Goal: Task Accomplishment & Management: Complete application form

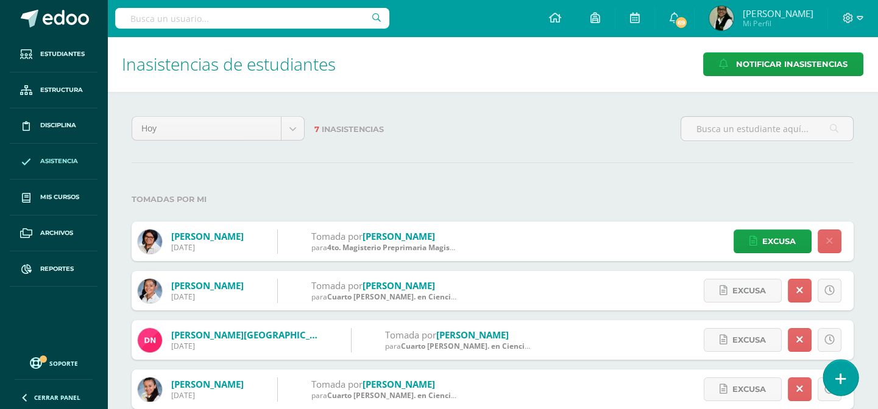
click at [841, 370] on link at bounding box center [840, 377] width 35 height 35
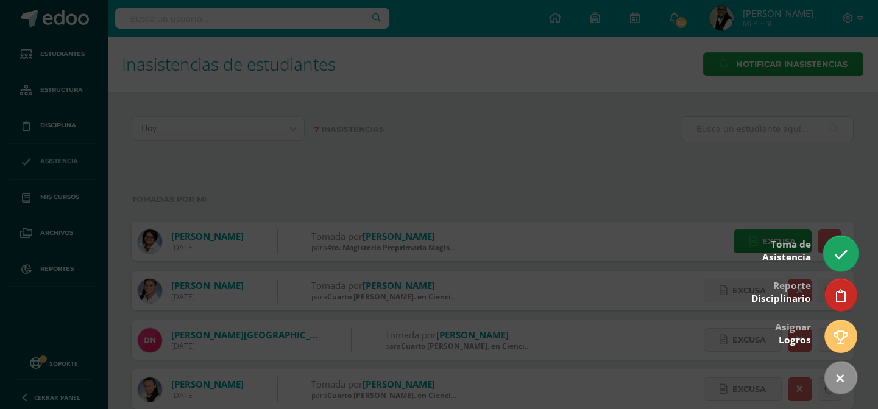
click at [836, 250] on icon at bounding box center [840, 255] width 14 height 14
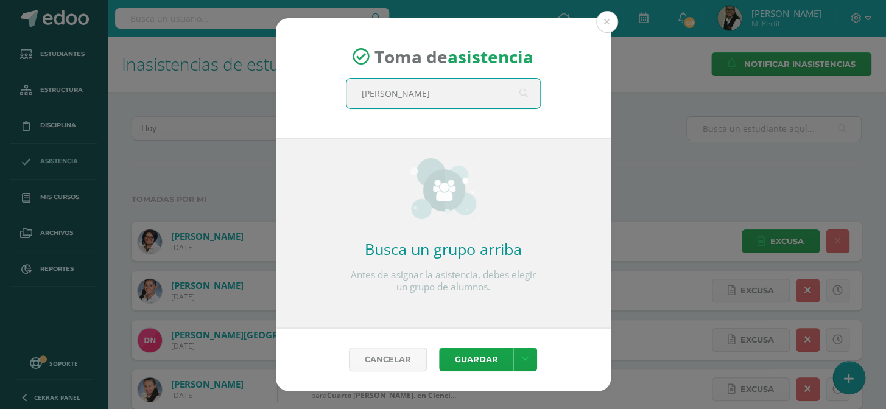
type input "quinto"
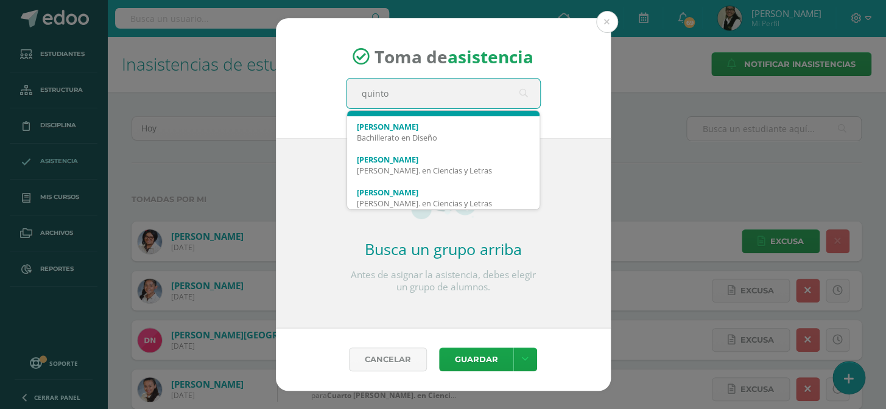
scroll to position [131, 0]
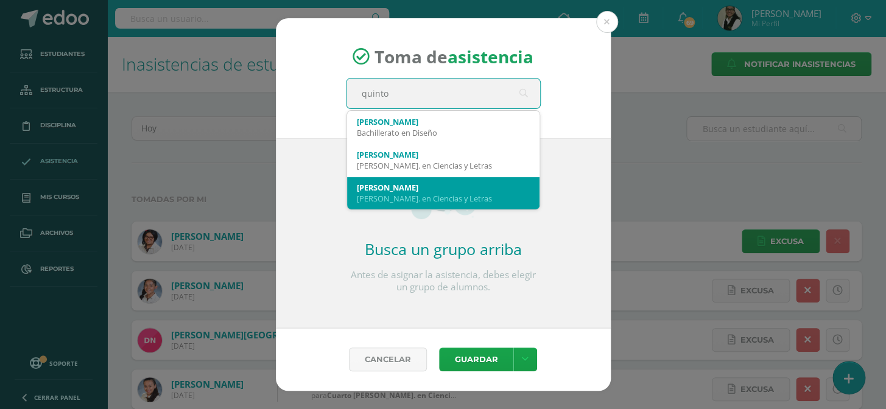
click at [435, 194] on div "[PERSON_NAME]. en Ciencias y Letras" at bounding box center [443, 198] width 173 height 11
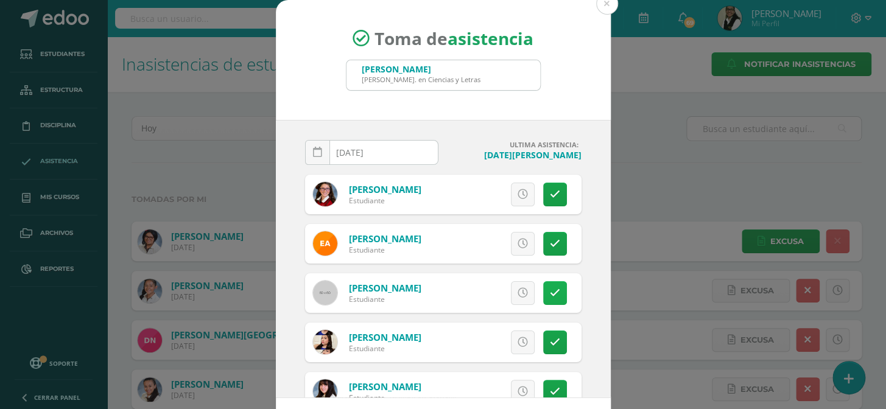
click at [550, 291] on icon at bounding box center [555, 293] width 10 height 10
click at [487, 292] on span "Excusa" at bounding box center [503, 293] width 34 height 23
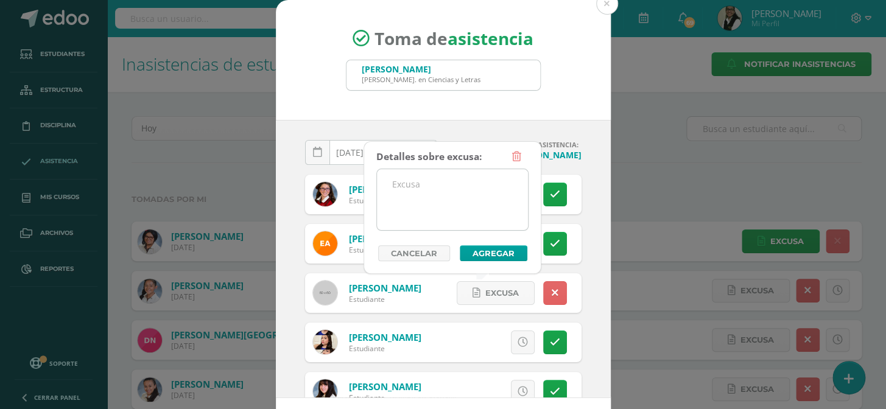
click at [415, 194] on textarea at bounding box center [452, 199] width 151 height 61
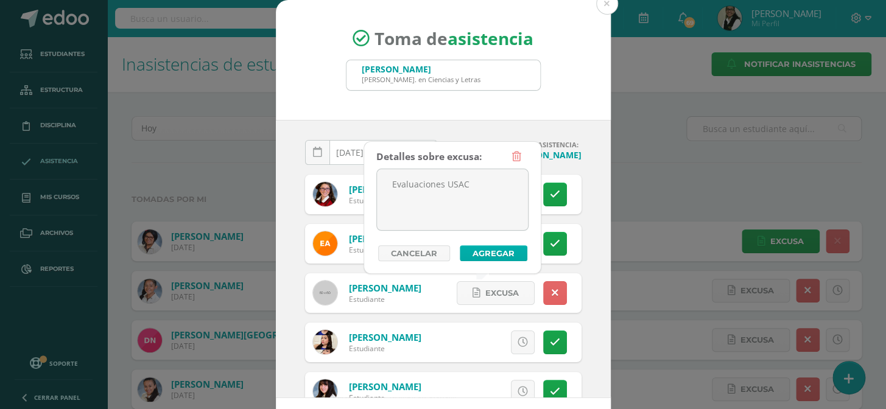
type textarea "Evaluaciones USAC"
click at [508, 250] on button "Agregar" at bounding box center [494, 254] width 68 height 16
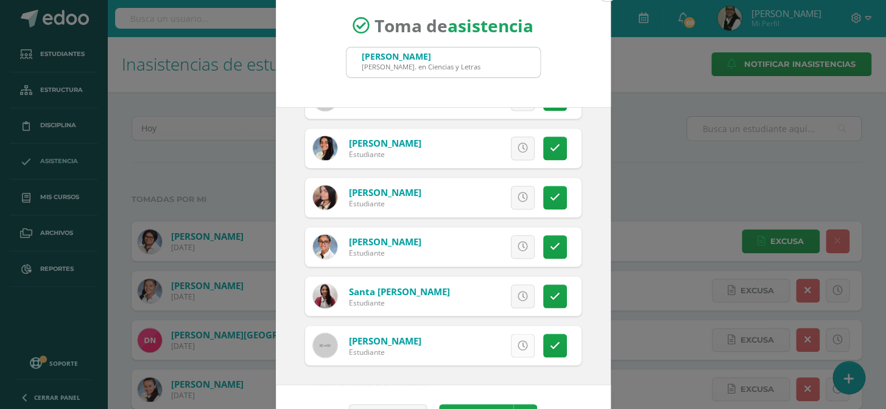
scroll to position [51, 0]
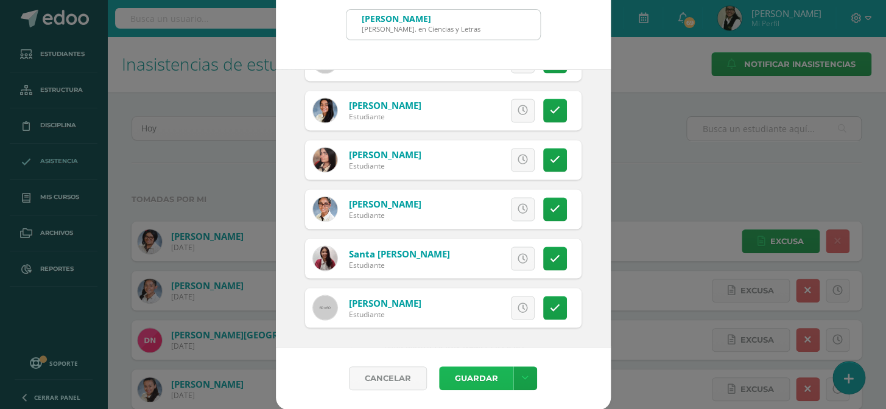
click at [480, 378] on button "Guardar" at bounding box center [476, 379] width 74 height 24
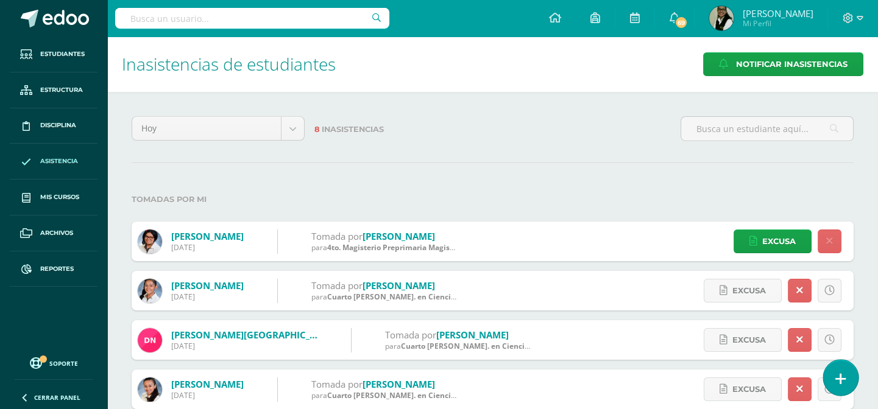
click at [841, 375] on icon at bounding box center [840, 379] width 11 height 14
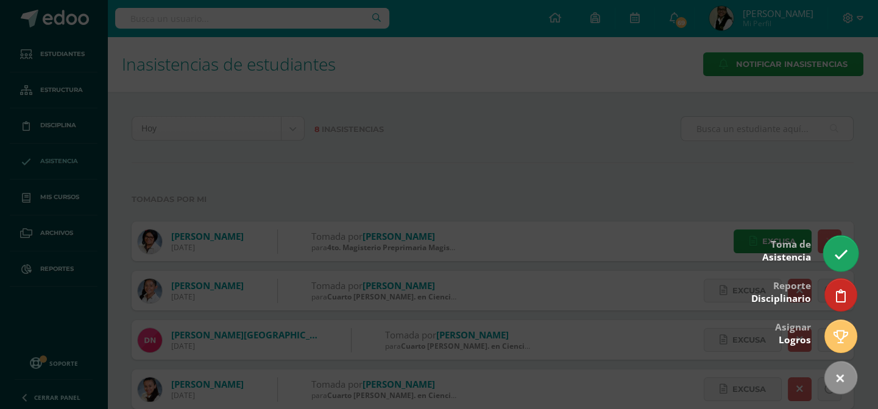
click at [841, 249] on icon at bounding box center [840, 255] width 14 height 14
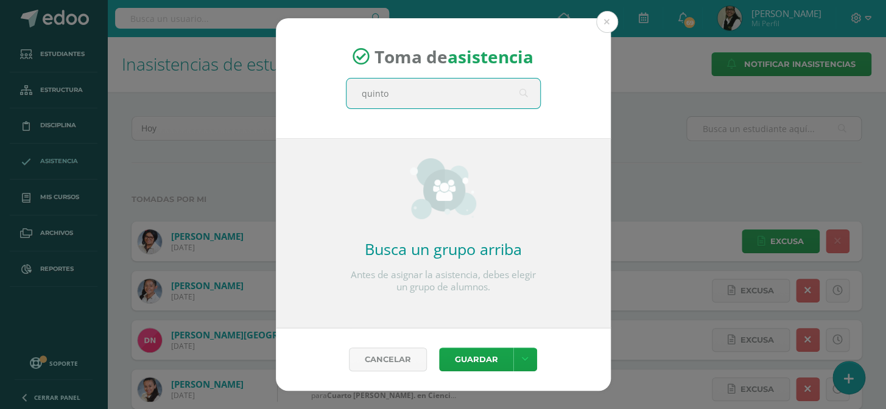
type input "quinto"
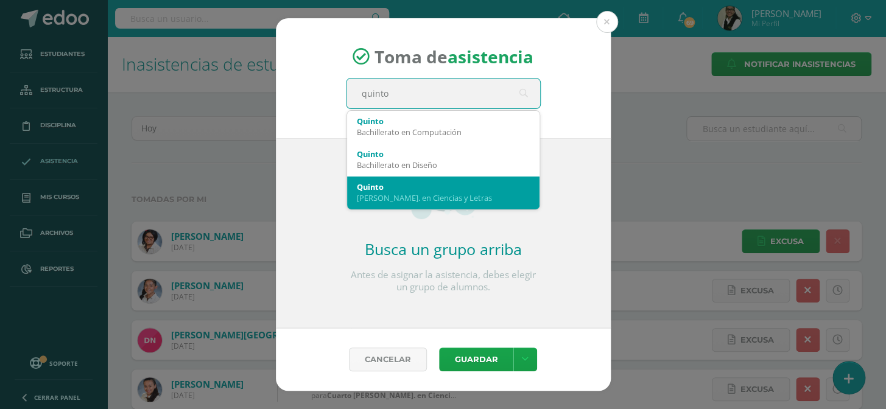
scroll to position [110, 0]
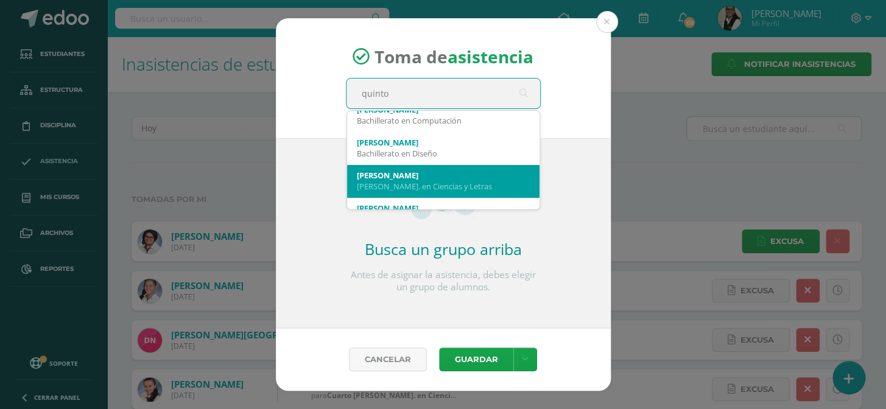
click at [408, 182] on div "[PERSON_NAME]. en Ciencias y Letras" at bounding box center [443, 186] width 173 height 11
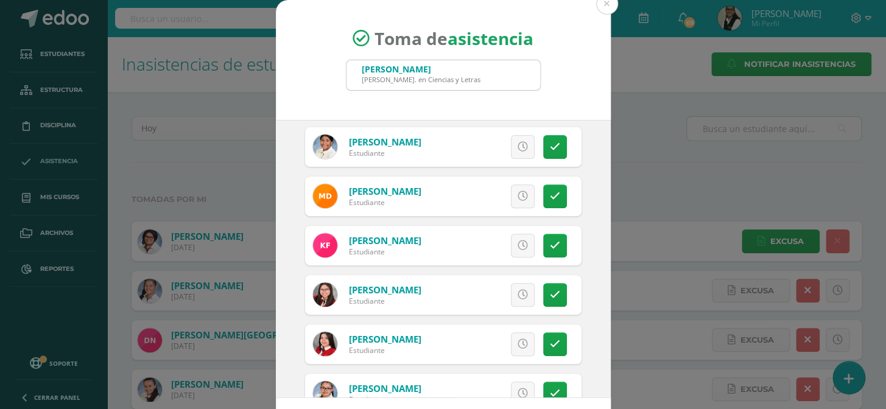
scroll to position [166, 0]
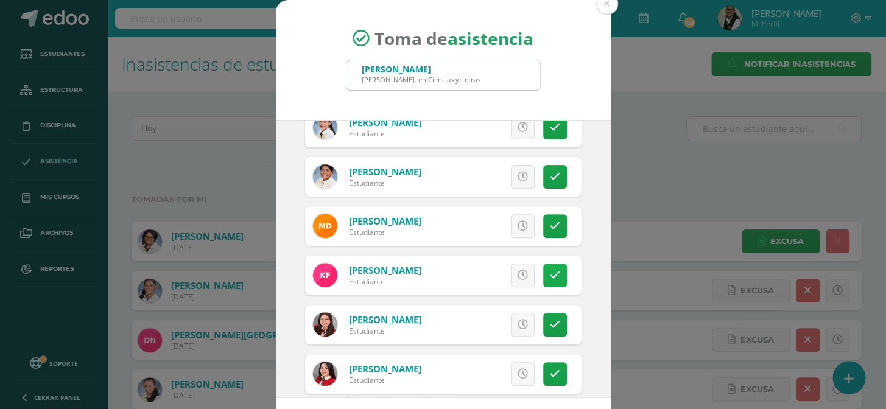
click at [550, 270] on icon at bounding box center [555, 275] width 10 height 10
click at [396, 269] on link "[PERSON_NAME]" at bounding box center [385, 270] width 72 height 12
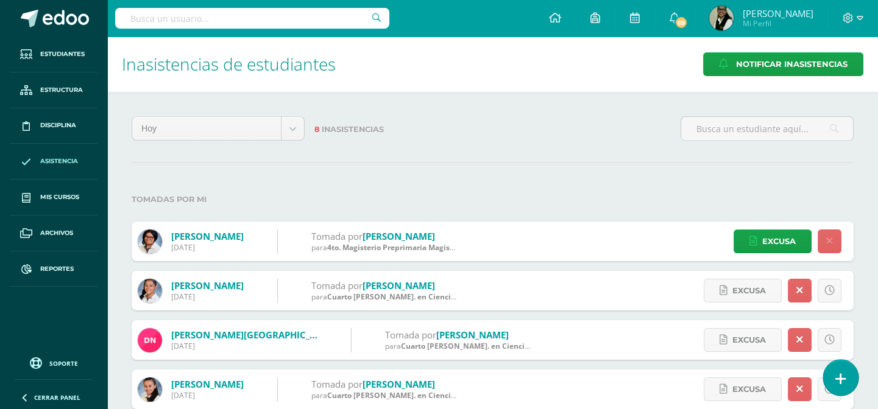
click at [850, 374] on link at bounding box center [840, 377] width 35 height 35
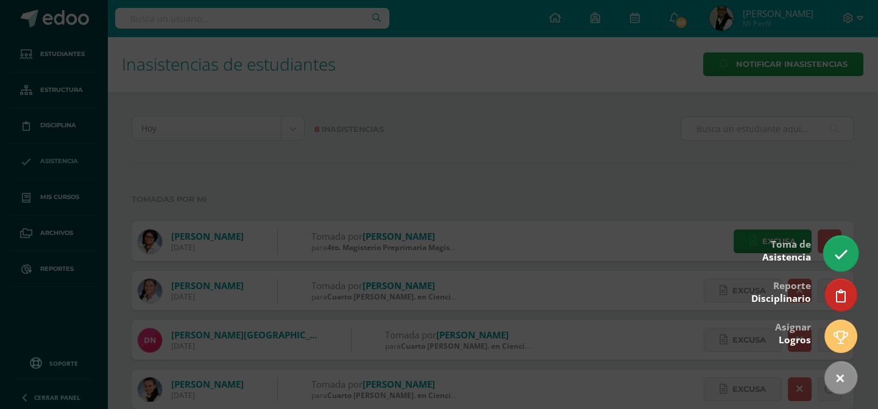
click at [844, 256] on icon at bounding box center [840, 255] width 14 height 14
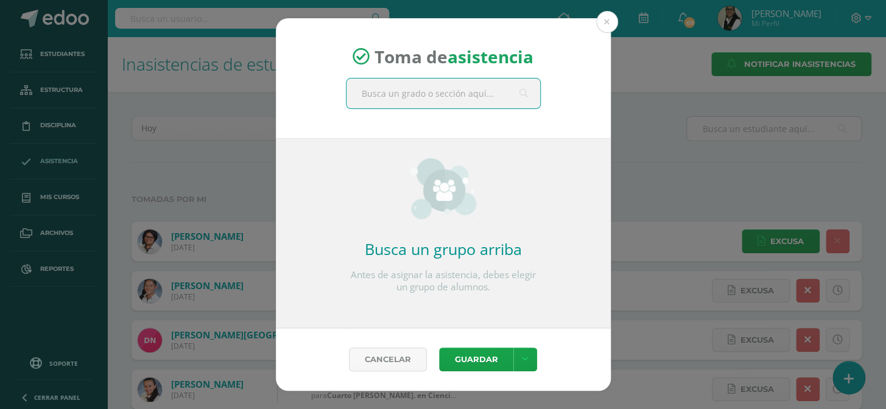
click at [418, 85] on input "text" at bounding box center [444, 94] width 194 height 30
type input "quinto"
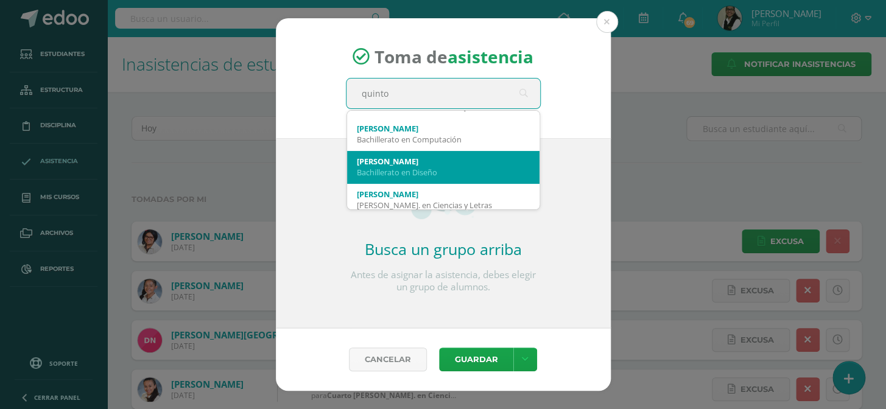
scroll to position [110, 0]
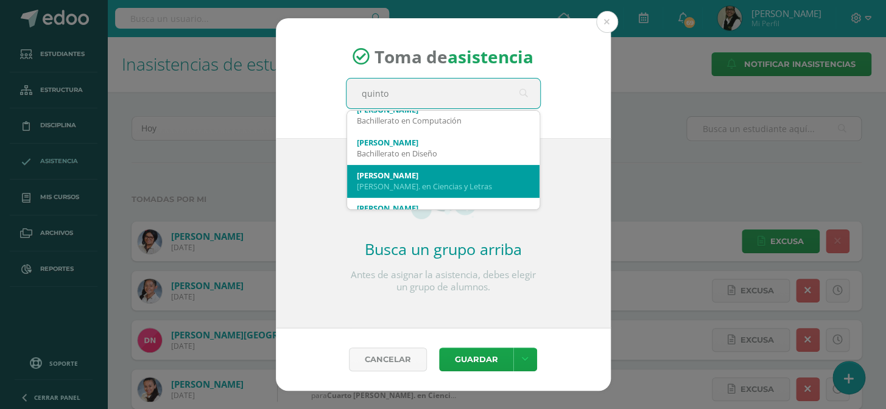
click at [422, 181] on div "Bach. en Ciencias y Letras" at bounding box center [443, 186] width 173 height 11
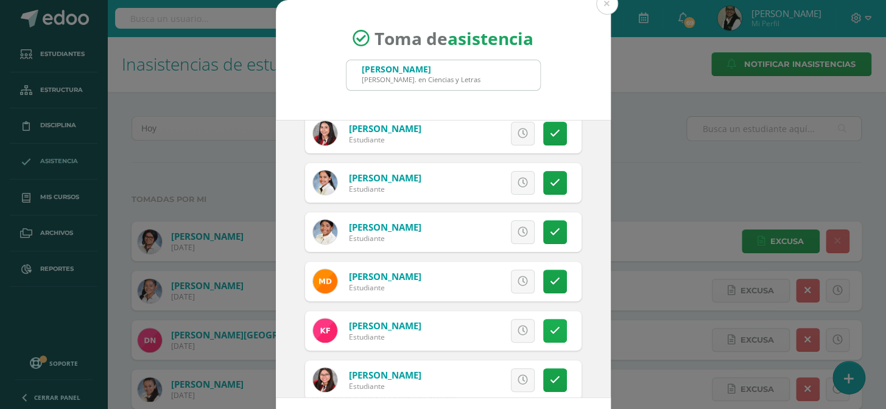
click at [550, 327] on icon at bounding box center [555, 331] width 10 height 10
click at [486, 331] on span "Excusa" at bounding box center [503, 331] width 34 height 23
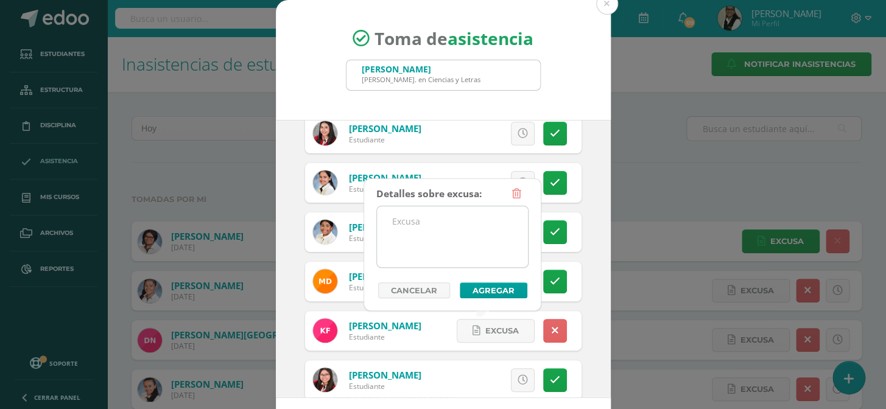
click at [428, 222] on textarea at bounding box center [452, 237] width 151 height 61
click at [395, 228] on textarea "enfermedad" at bounding box center [452, 237] width 151 height 61
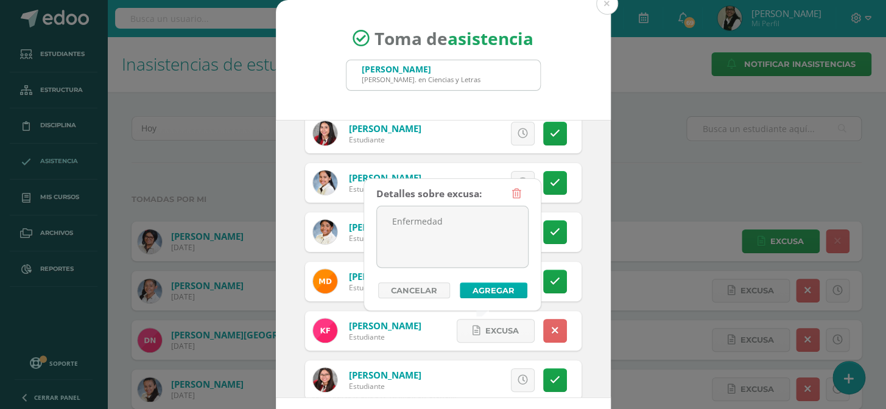
type textarea "Enfermedad"
click at [487, 290] on button "Agregar" at bounding box center [494, 291] width 68 height 16
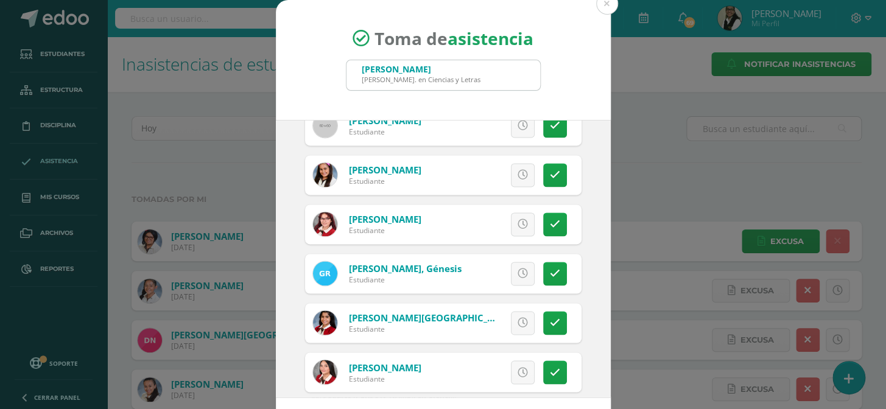
scroll to position [775, 0]
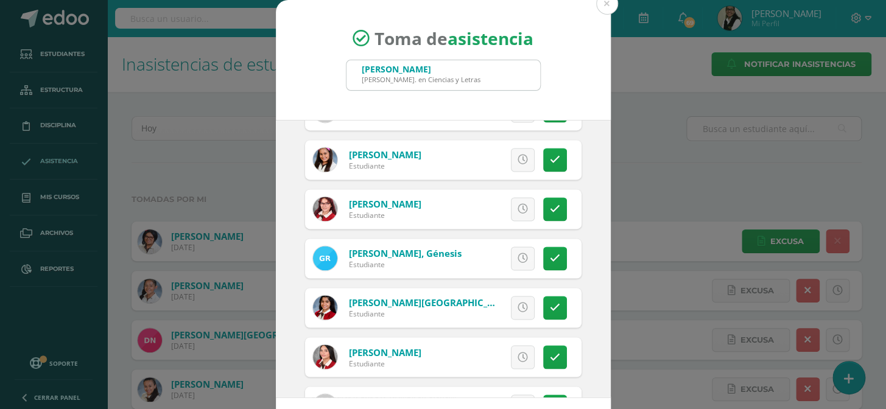
click at [518, 307] on icon at bounding box center [523, 308] width 10 height 10
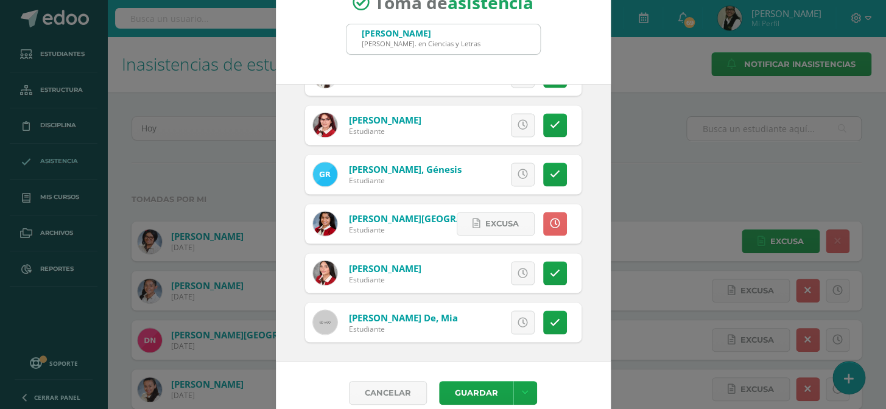
scroll to position [51, 0]
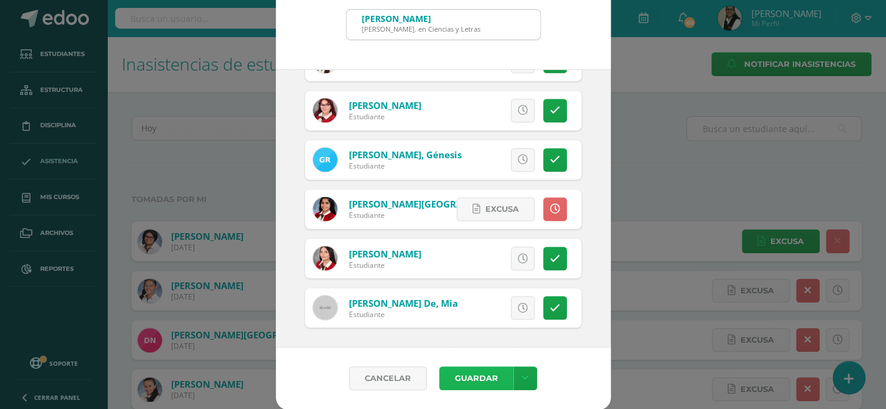
click at [479, 375] on button "Guardar" at bounding box center [476, 379] width 74 height 24
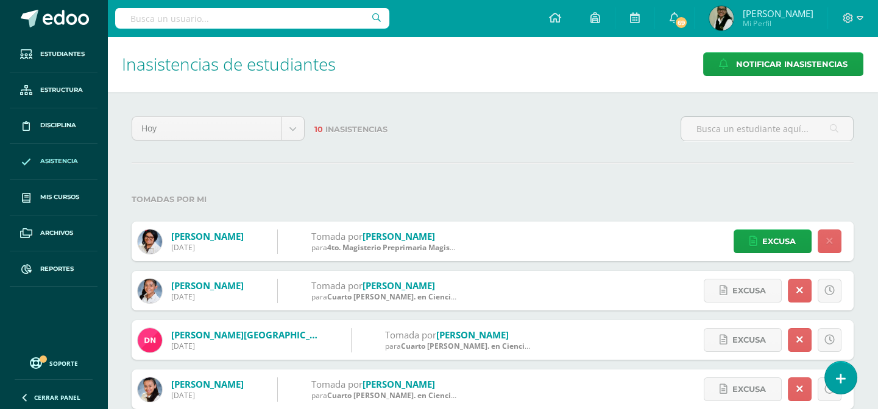
drag, startPoint x: 841, startPoint y: 382, endPoint x: 829, endPoint y: 341, distance: 43.0
click at [840, 381] on icon at bounding box center [841, 379] width 10 height 13
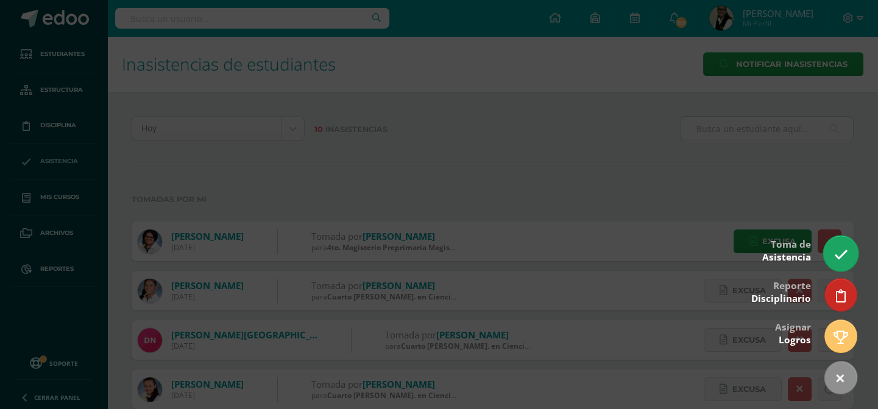
click at [832, 250] on link at bounding box center [840, 253] width 35 height 35
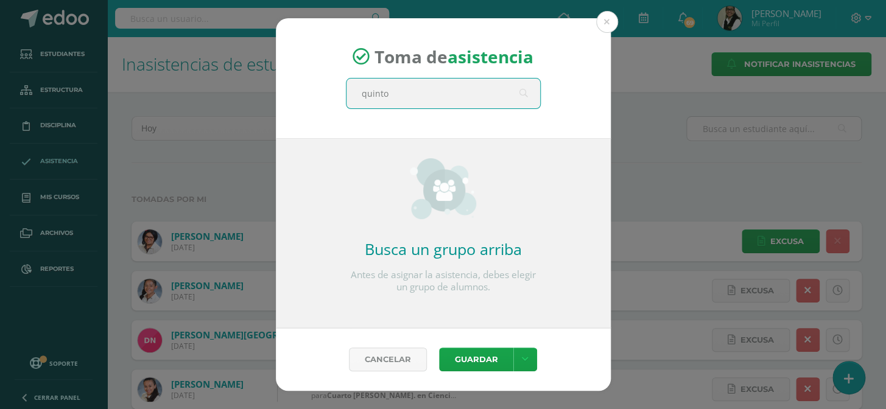
type input "quinto c"
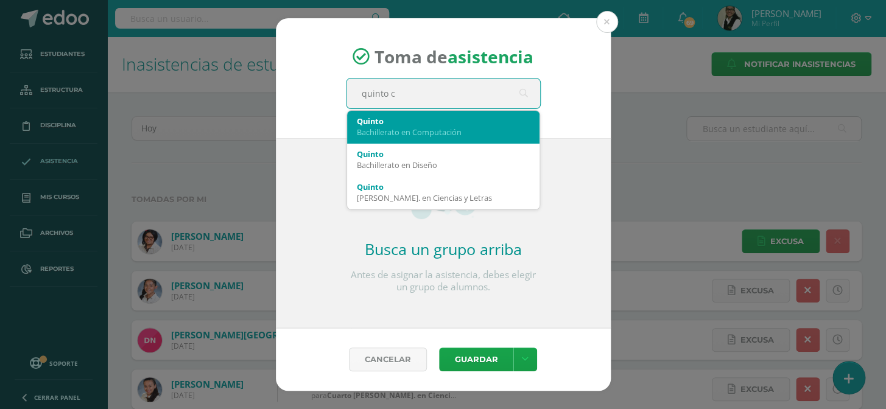
click at [438, 132] on div "Bachillerato en Computación" at bounding box center [443, 132] width 173 height 11
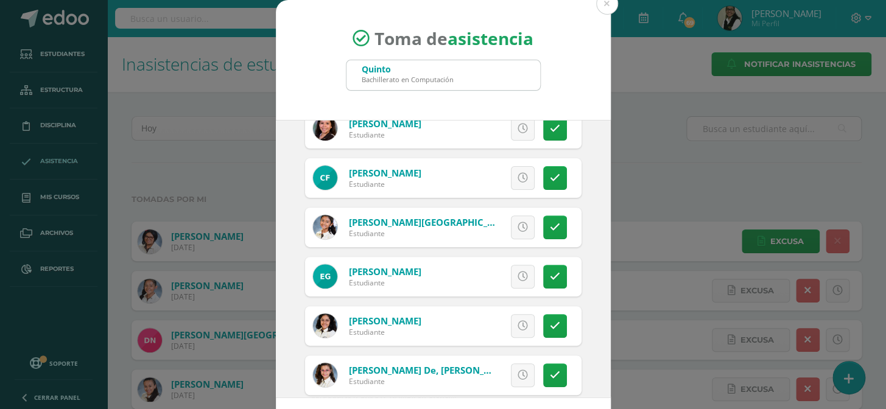
scroll to position [166, 0]
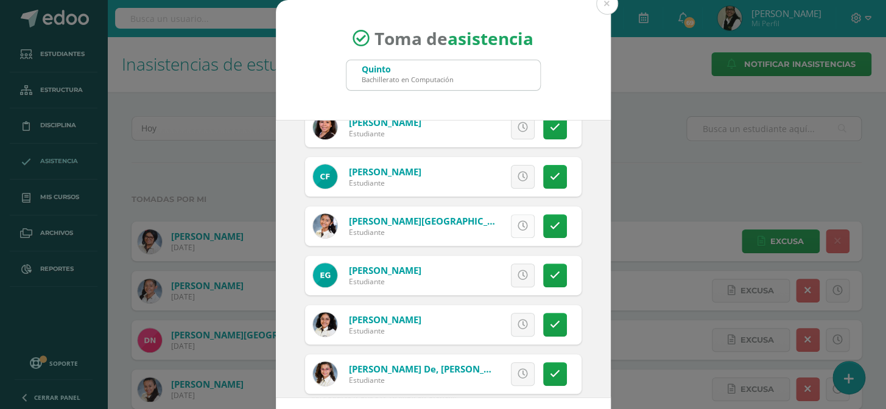
click at [518, 227] on icon at bounding box center [523, 226] width 10 height 10
click at [550, 276] on icon at bounding box center [555, 275] width 10 height 10
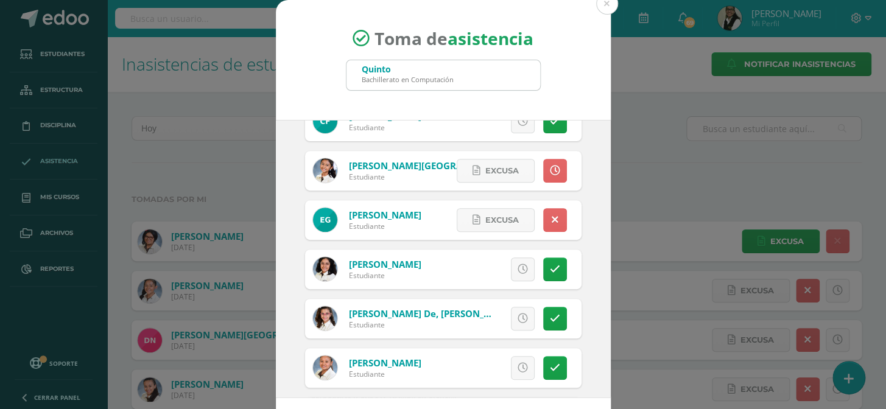
click at [518, 267] on icon at bounding box center [523, 269] width 10 height 10
click at [486, 264] on span "Excusa" at bounding box center [503, 269] width 34 height 23
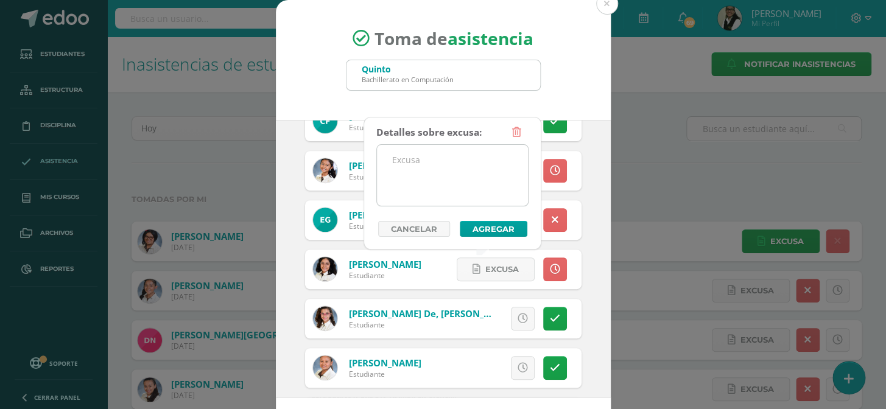
click at [436, 168] on textarea at bounding box center [452, 175] width 151 height 61
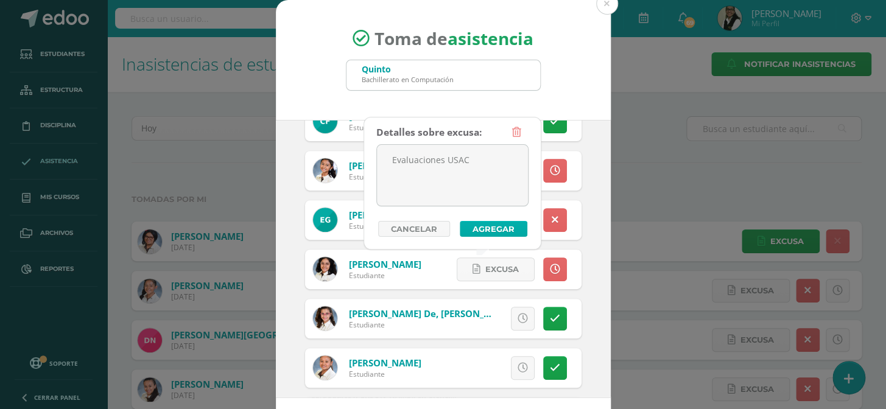
type textarea "Evaluaciones USAC"
click at [473, 228] on button "Agregar" at bounding box center [494, 229] width 68 height 16
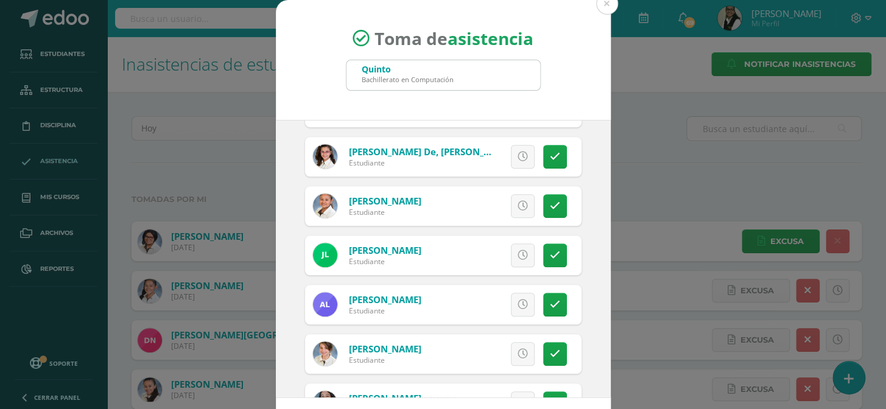
scroll to position [387, 0]
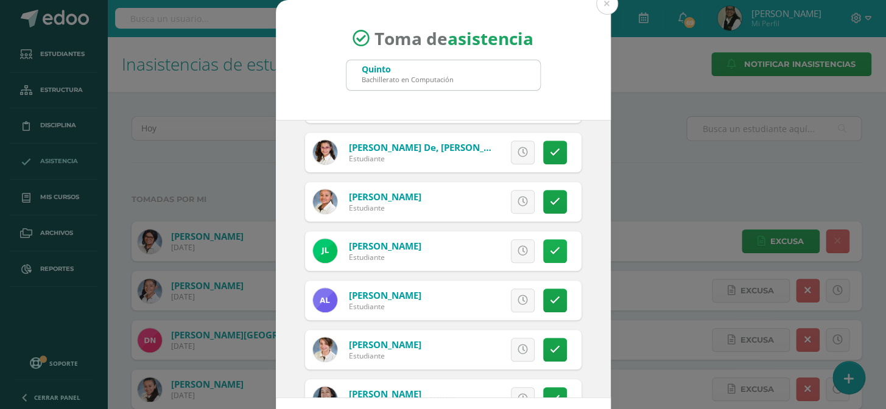
click at [550, 251] on icon at bounding box center [555, 251] width 10 height 10
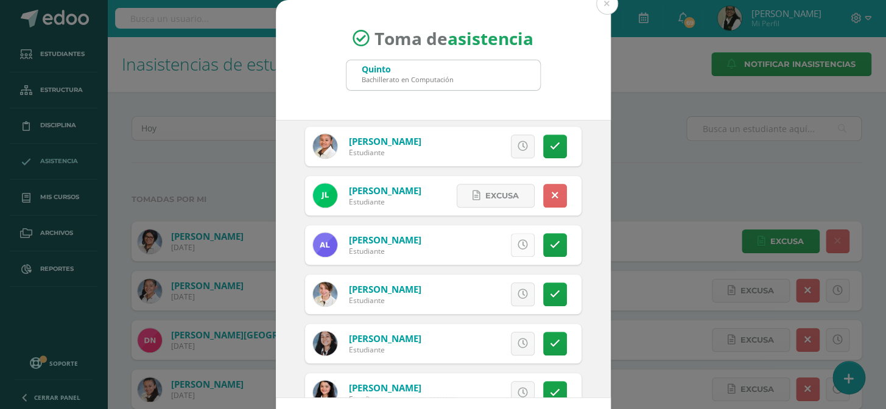
scroll to position [498, 0]
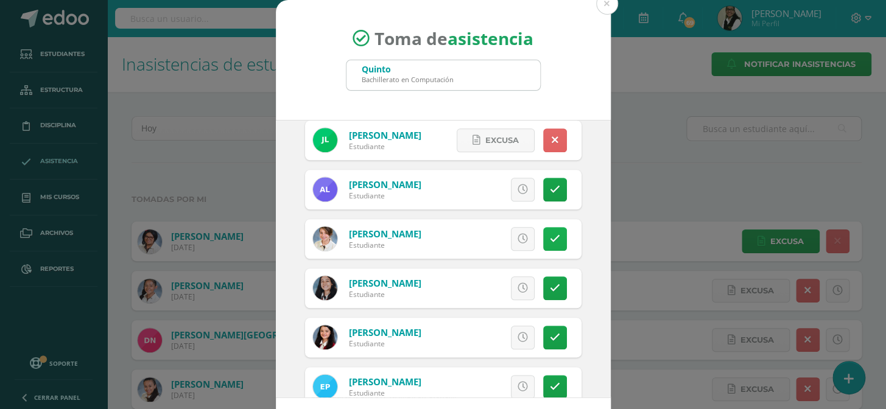
click at [548, 242] on link at bounding box center [555, 239] width 24 height 24
click at [491, 240] on span "Excusa" at bounding box center [503, 239] width 34 height 23
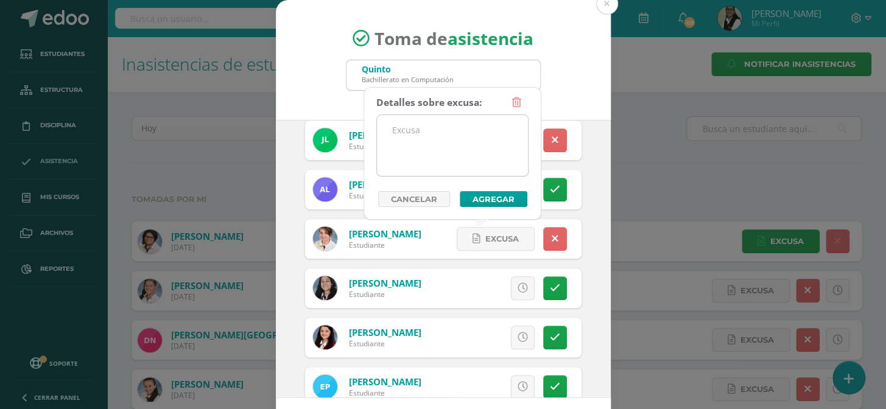
click at [458, 135] on textarea at bounding box center [452, 145] width 151 height 61
click at [451, 132] on textarea "Trámites univesitarios" at bounding box center [452, 145] width 151 height 61
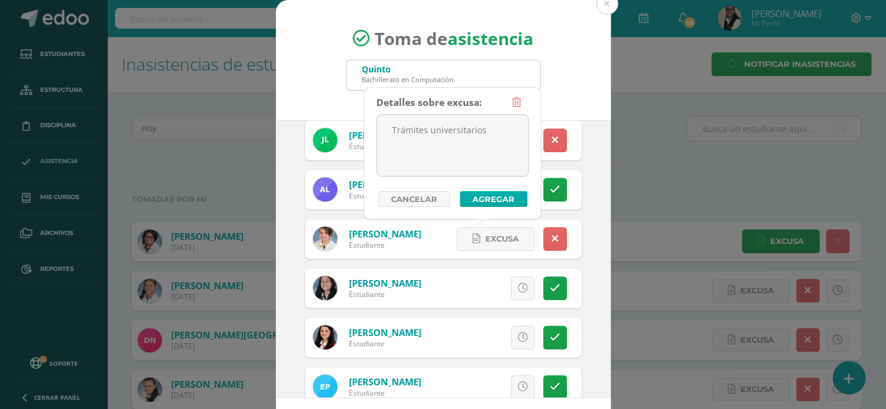
type textarea "Trámites universitarios"
click at [482, 197] on button "Agregar" at bounding box center [494, 199] width 68 height 16
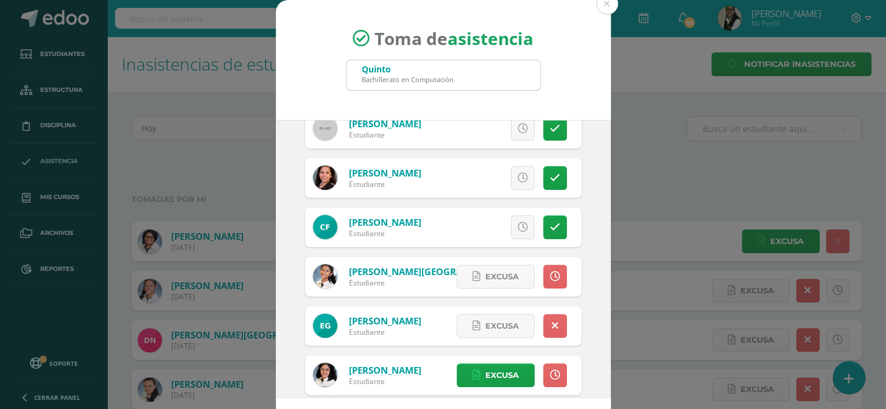
scroll to position [110, 0]
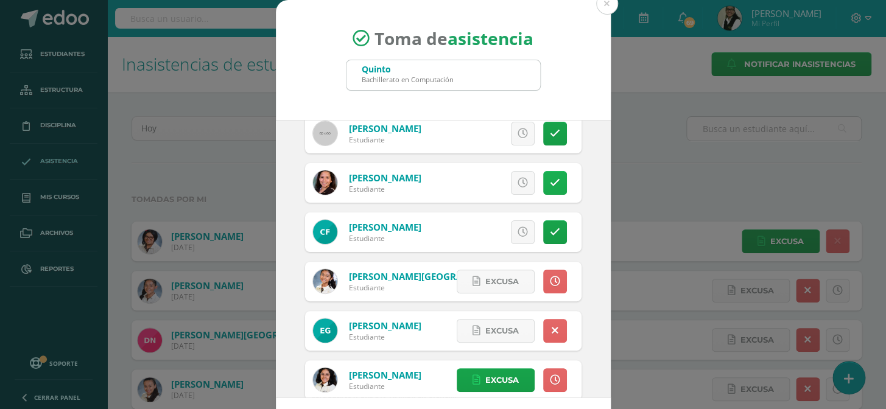
click at [543, 176] on link at bounding box center [555, 183] width 24 height 24
click at [500, 182] on span "Excusa" at bounding box center [503, 183] width 34 height 23
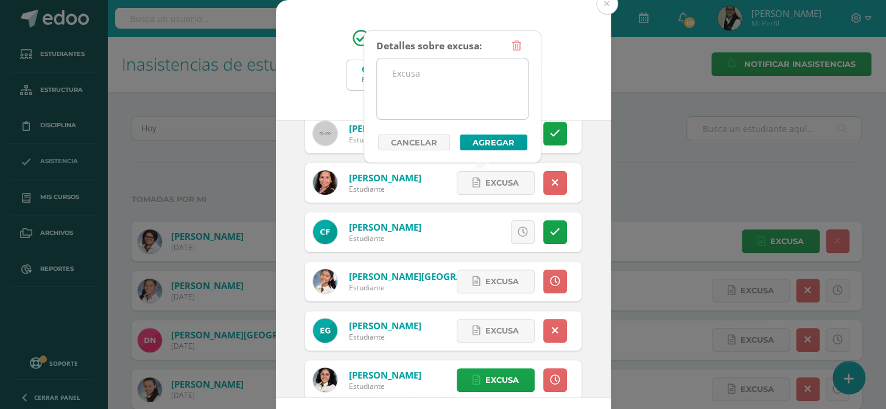
click at [436, 96] on textarea at bounding box center [452, 88] width 151 height 61
type textarea "e"
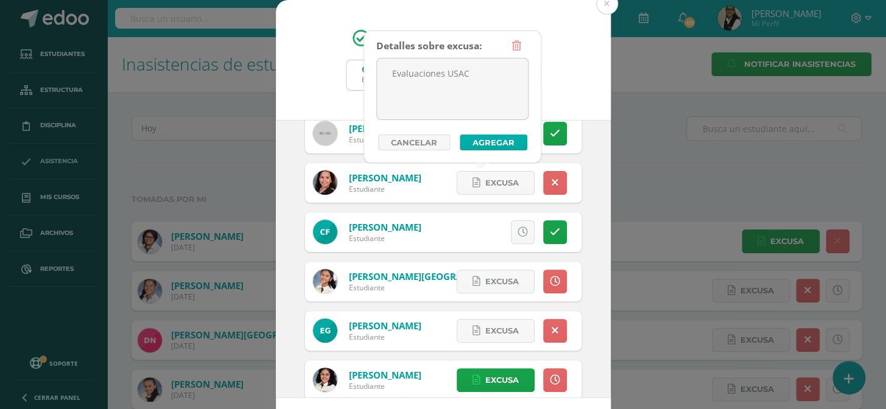
type textarea "Evaluaciones USAC"
click at [472, 144] on button "Agregar" at bounding box center [494, 143] width 68 height 16
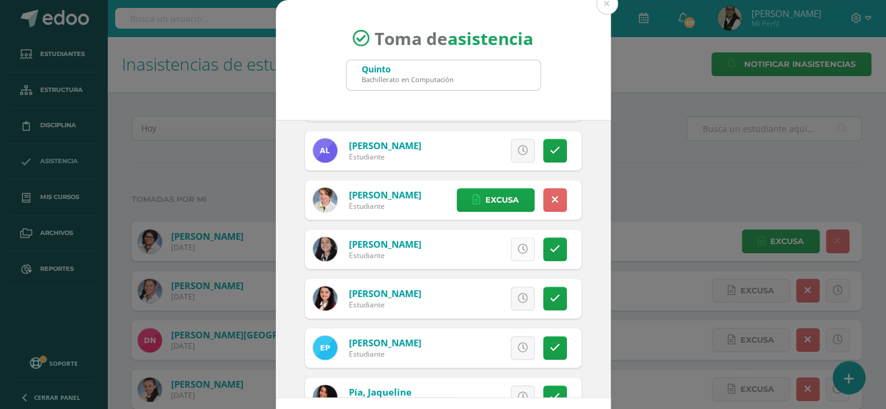
scroll to position [609, 0]
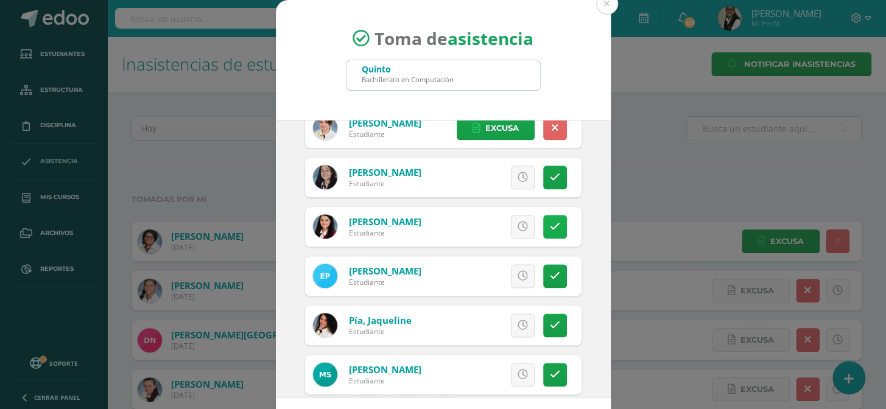
click at [548, 222] on link at bounding box center [555, 227] width 24 height 24
click at [496, 224] on span "Excusa" at bounding box center [503, 227] width 34 height 23
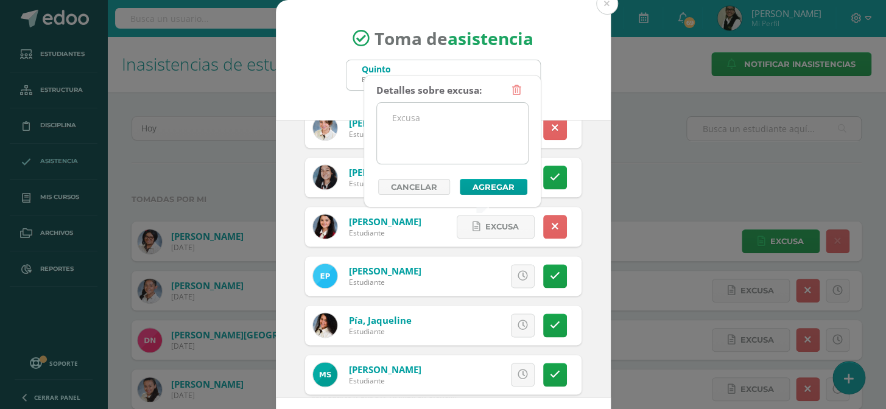
click at [440, 112] on textarea at bounding box center [452, 133] width 151 height 61
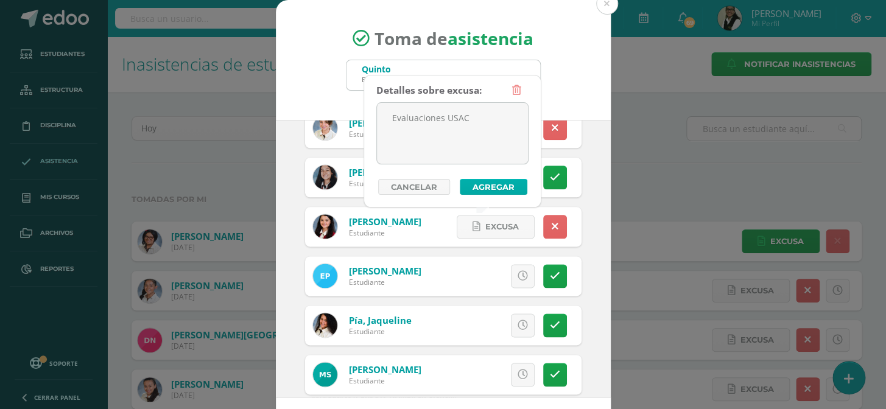
type textarea "Evaluaciones USAC"
click at [497, 188] on button "Agregar" at bounding box center [494, 187] width 68 height 16
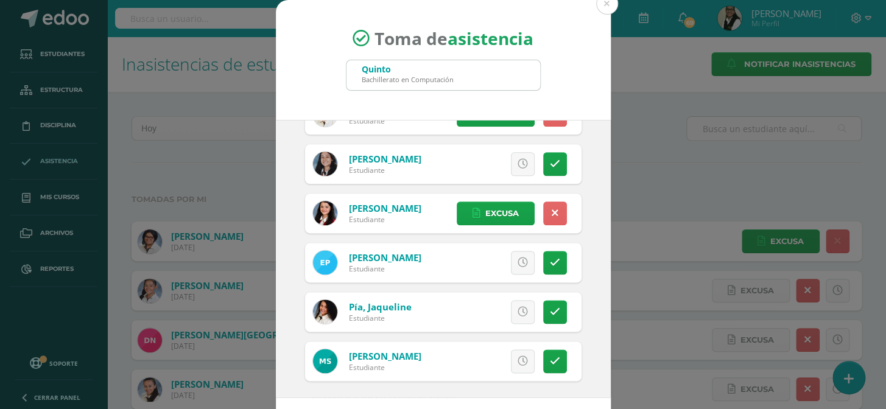
scroll to position [626, 0]
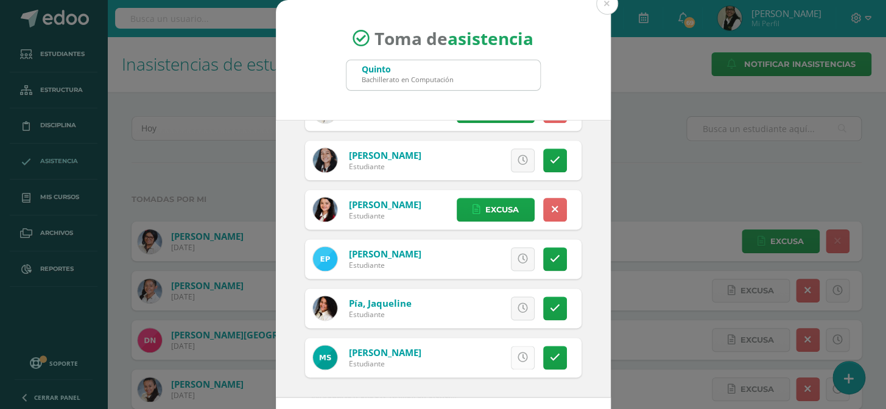
click at [518, 353] on icon at bounding box center [523, 358] width 10 height 10
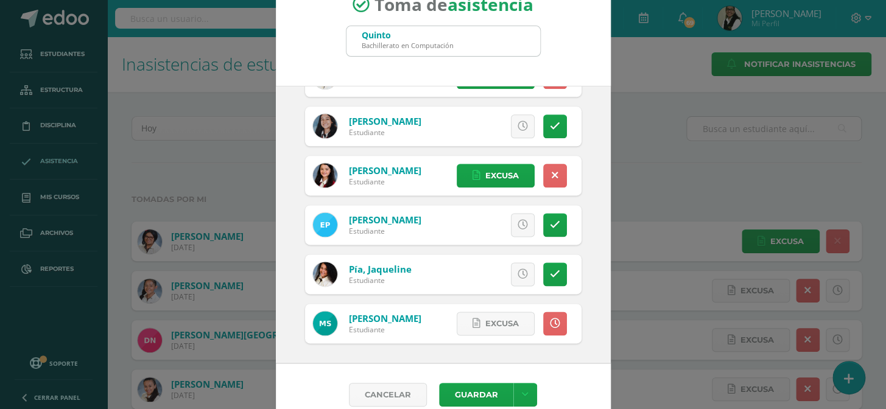
scroll to position [51, 0]
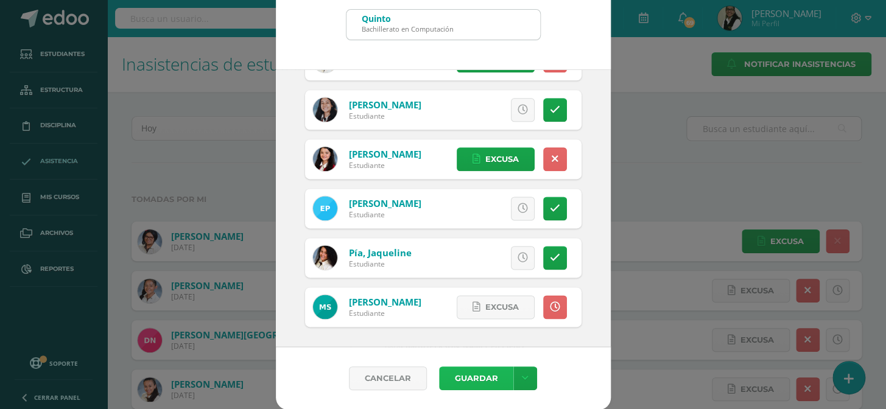
click at [477, 380] on button "Guardar" at bounding box center [476, 379] width 74 height 24
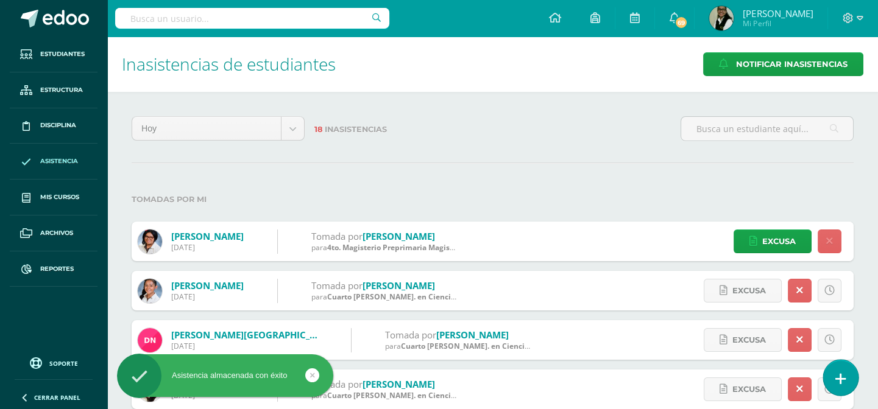
click at [844, 378] on icon at bounding box center [840, 379] width 11 height 14
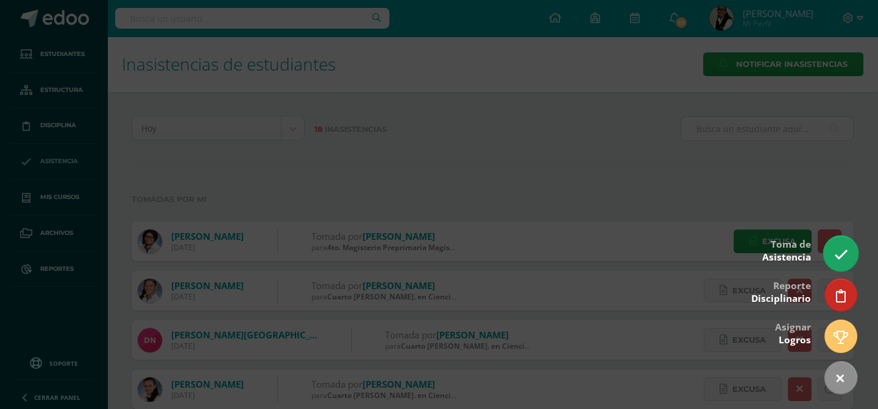
click at [836, 246] on link at bounding box center [840, 253] width 35 height 35
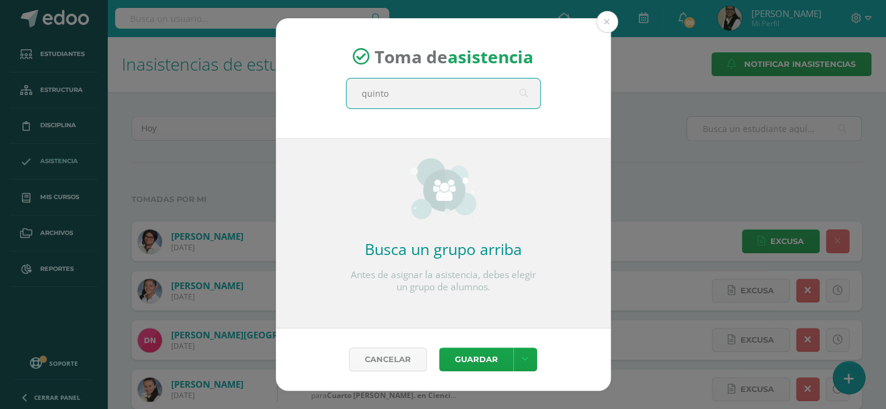
type input "quinto d"
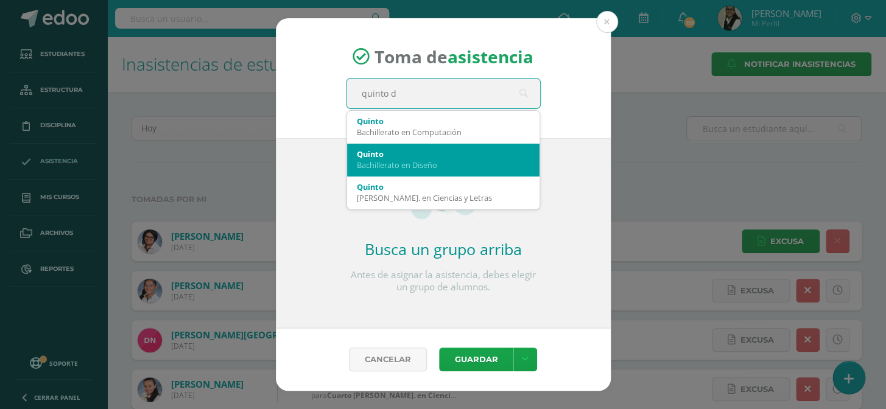
click at [451, 160] on div "Bachillerato en Diseño" at bounding box center [443, 165] width 173 height 11
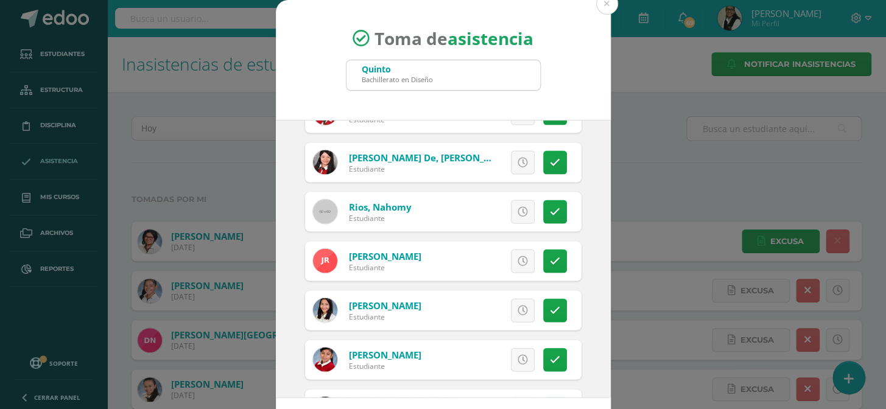
scroll to position [1163, 0]
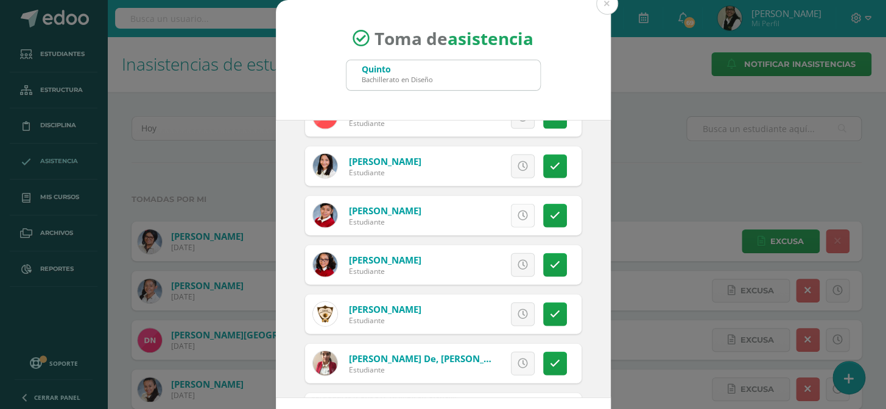
click at [518, 213] on icon at bounding box center [523, 216] width 10 height 10
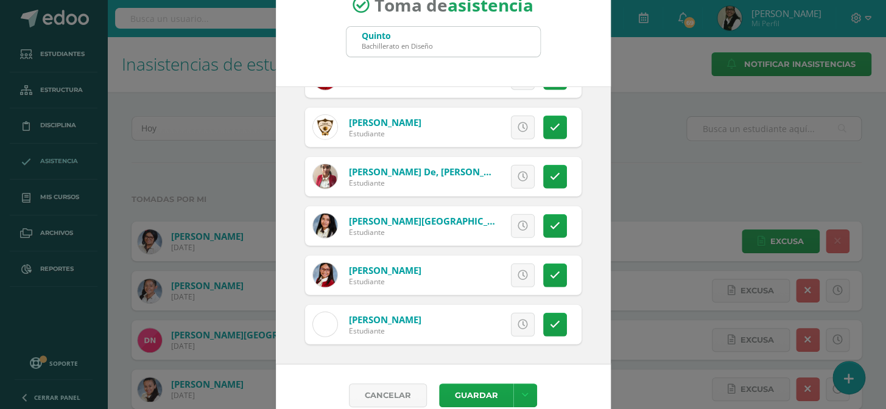
scroll to position [51, 0]
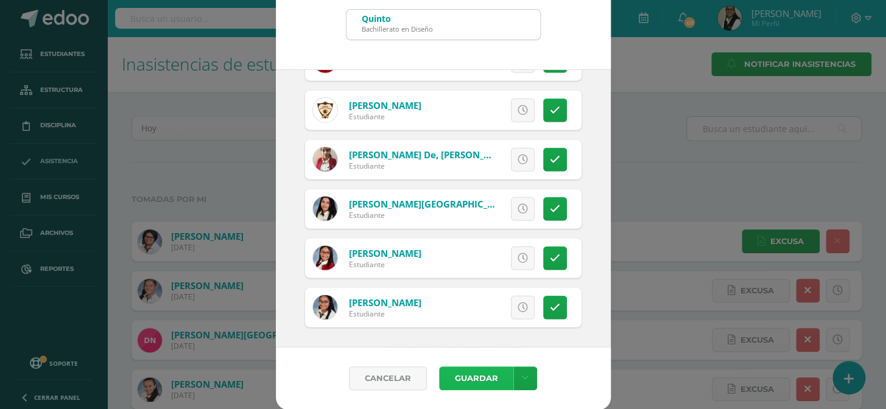
click at [472, 367] on button "Guardar" at bounding box center [476, 379] width 74 height 24
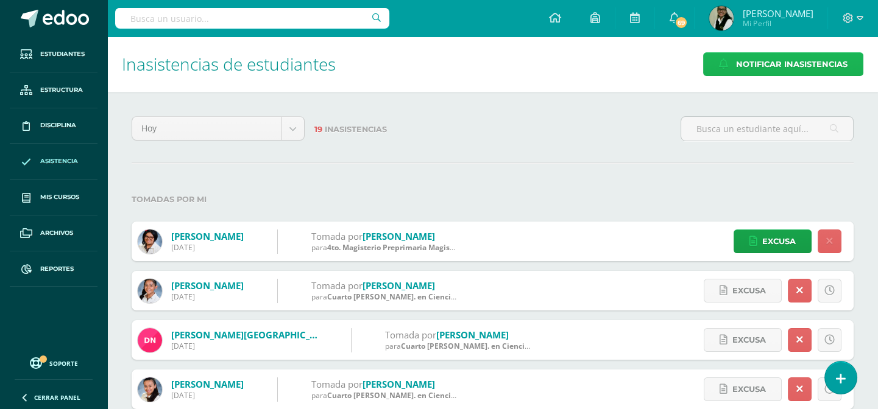
click at [737, 60] on span "Notificar Inasistencias" at bounding box center [791, 64] width 111 height 23
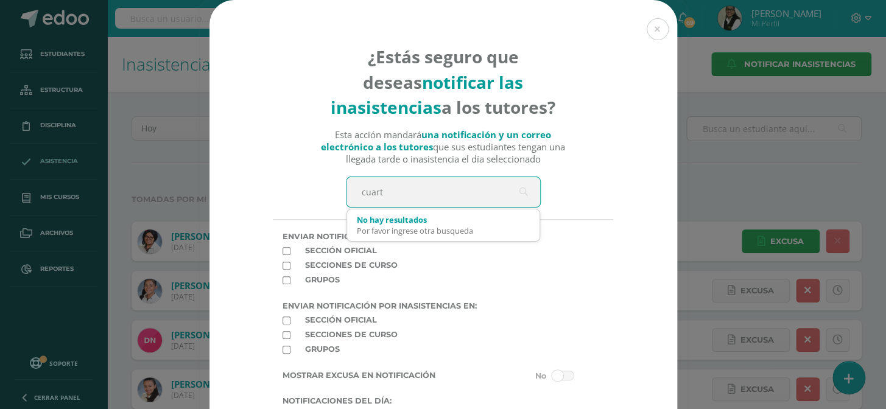
type input "cuarto"
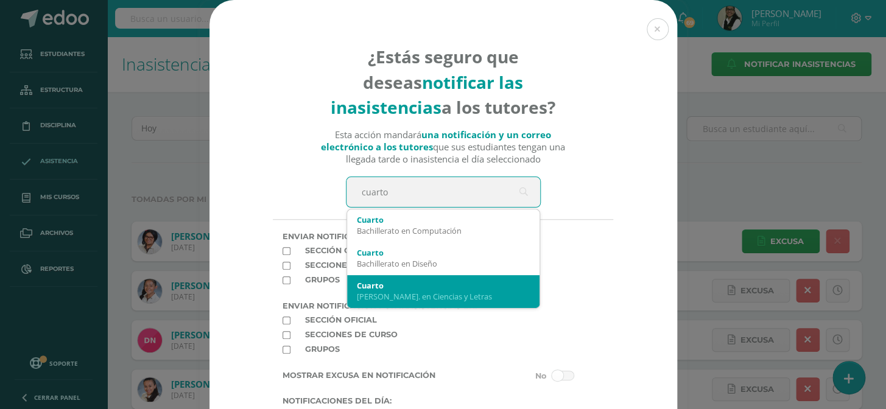
click at [439, 292] on div "[PERSON_NAME]. en Ciencias y Letras" at bounding box center [443, 296] width 173 height 11
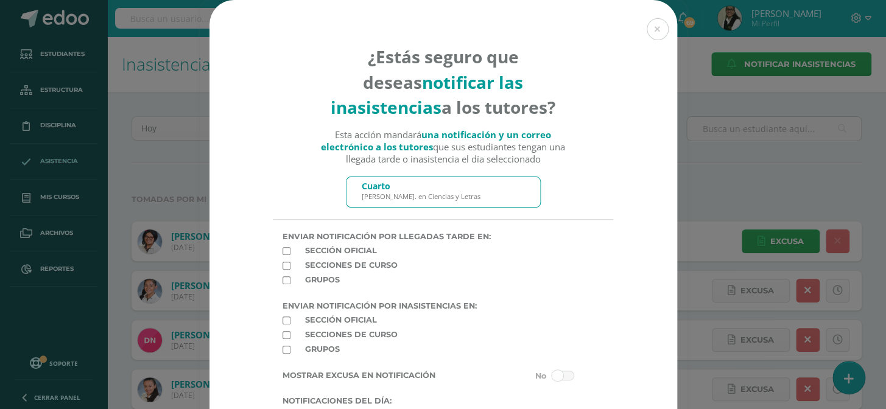
click at [283, 323] on input "checkbox" at bounding box center [287, 321] width 8 height 8
checkbox input "true"
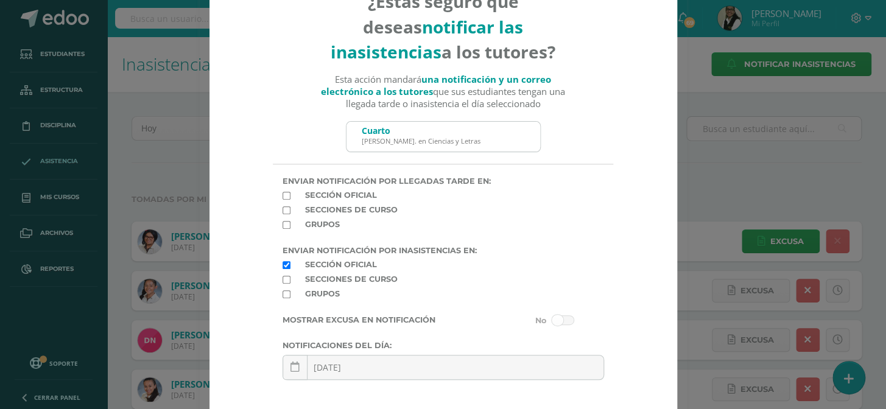
scroll to position [149, 0]
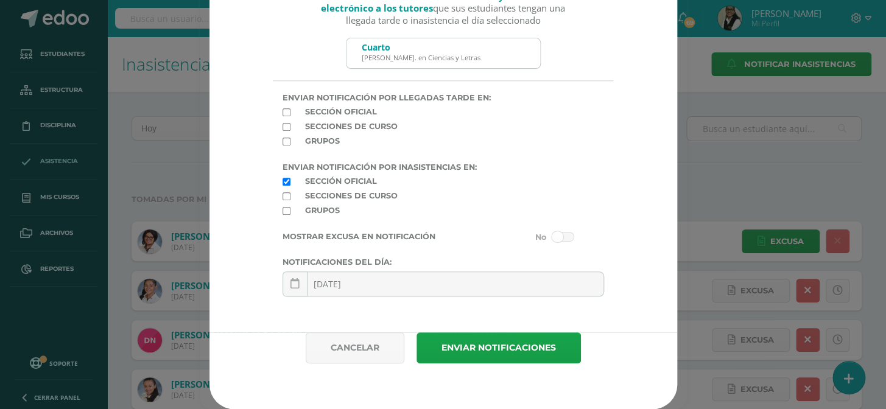
drag, startPoint x: 562, startPoint y: 235, endPoint x: 563, endPoint y: 242, distance: 6.8
click at [563, 235] on span at bounding box center [563, 237] width 23 height 10
click at [0, 0] on input "checkbox" at bounding box center [0, 0] width 0 height 0
click at [508, 347] on button "Enviar notificaciones" at bounding box center [499, 348] width 164 height 31
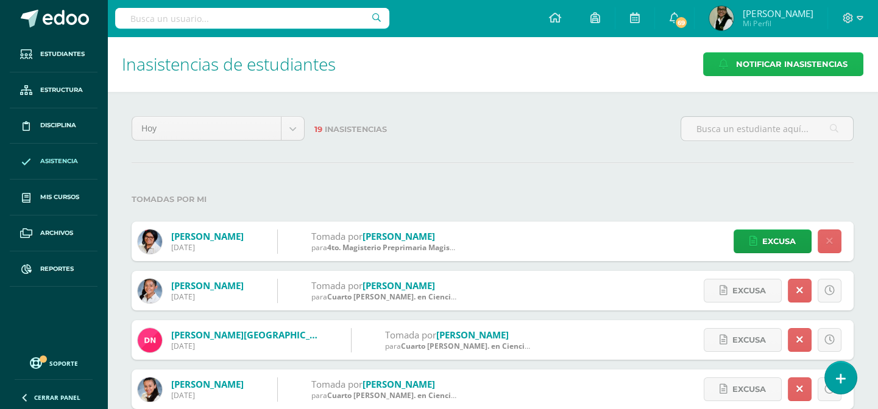
click at [735, 61] on link "Notificar Inasistencias" at bounding box center [783, 64] width 160 height 24
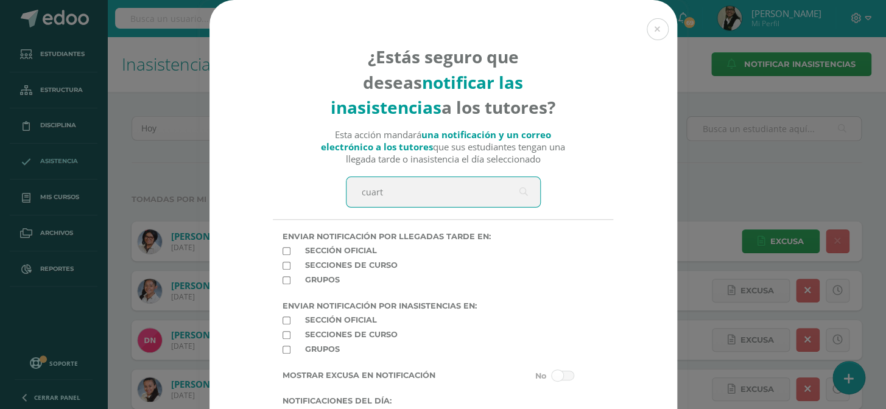
type input "cuarto"
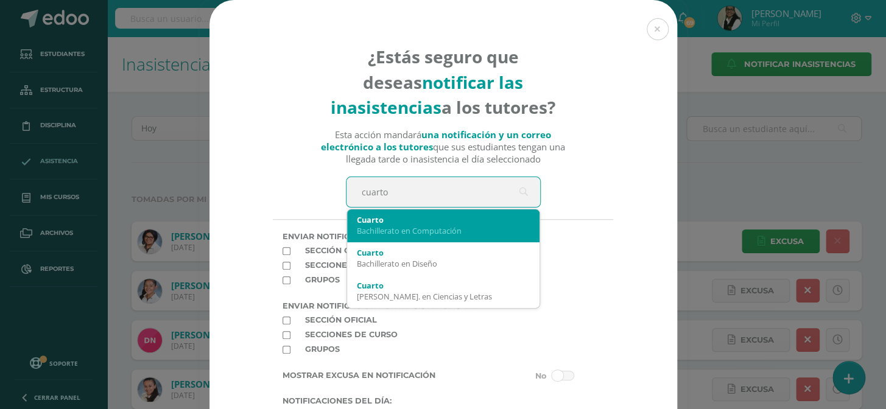
click at [420, 231] on div "Bachillerato en Computación" at bounding box center [443, 230] width 173 height 11
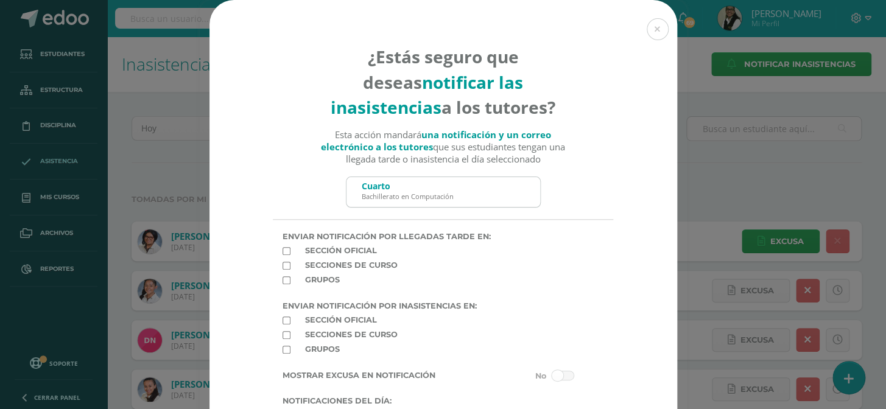
click at [283, 325] on input "checkbox" at bounding box center [287, 321] width 8 height 8
checkbox input "true"
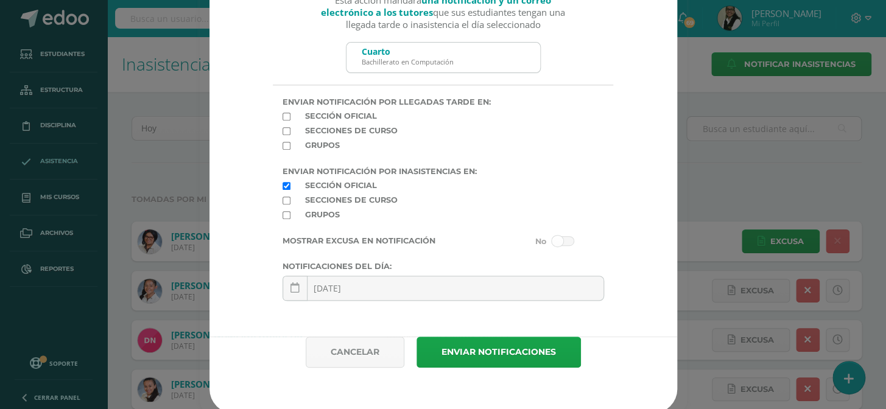
scroll to position [149, 0]
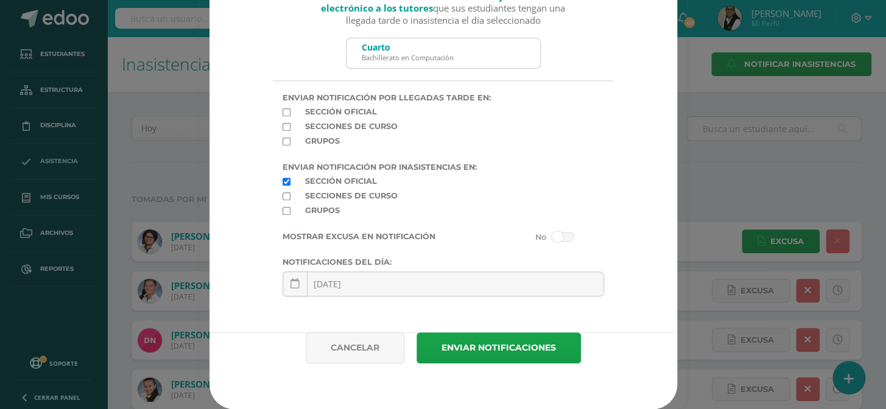
click at [553, 236] on span at bounding box center [563, 237] width 23 height 10
click at [0, 0] on input "checkbox" at bounding box center [0, 0] width 0 height 0
click at [534, 345] on button "Enviar notificaciones" at bounding box center [499, 348] width 164 height 31
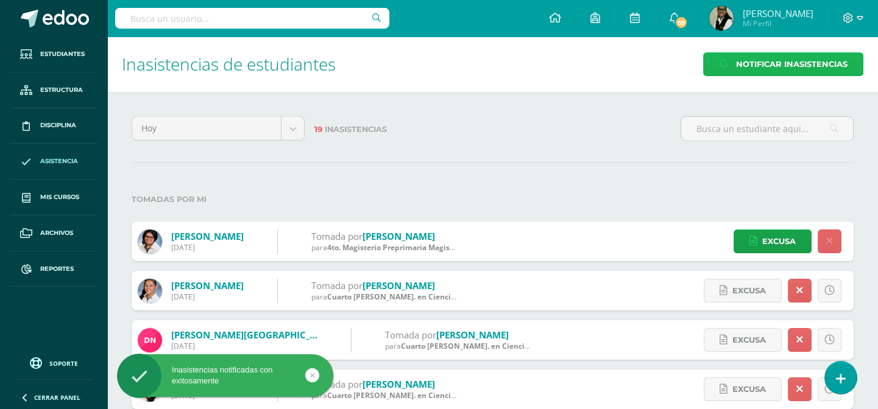
click at [770, 61] on span "Notificar Inasistencias" at bounding box center [791, 64] width 111 height 23
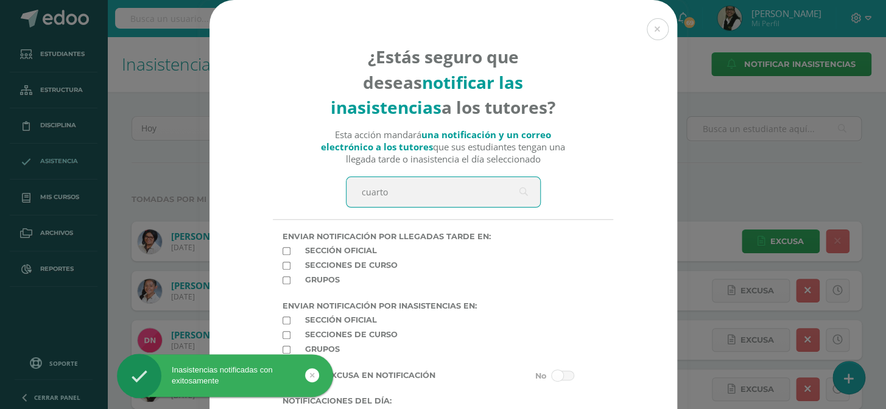
type input "cuarto d"
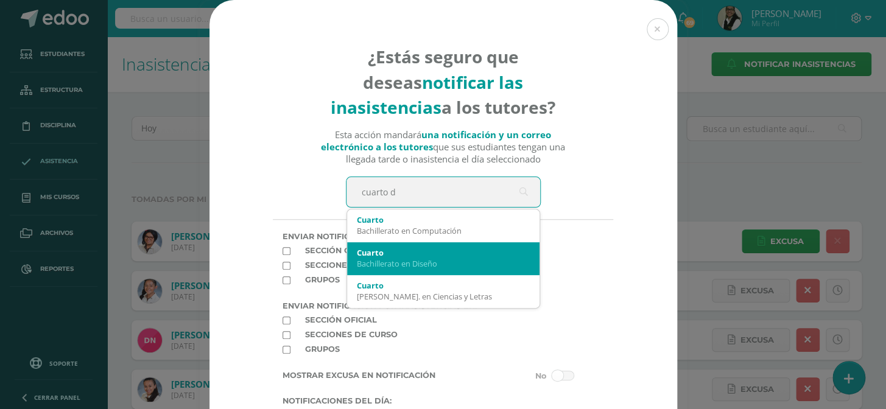
click at [419, 266] on div "Bachillerato en Diseño" at bounding box center [443, 263] width 173 height 11
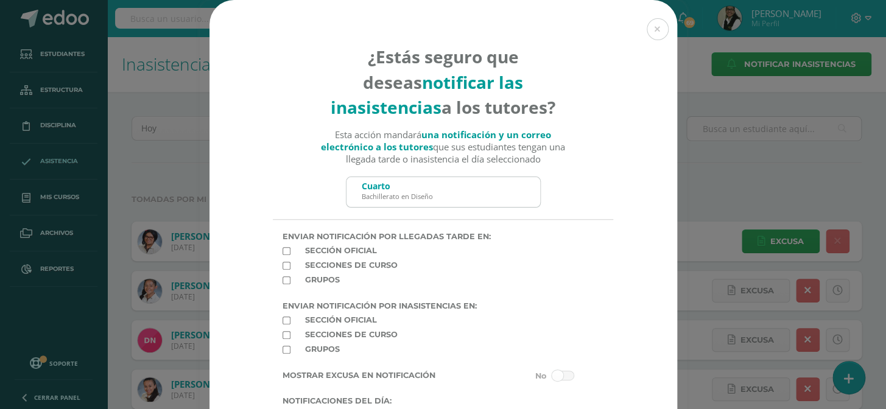
click at [283, 325] on input "checkbox" at bounding box center [287, 321] width 8 height 8
checkbox input "true"
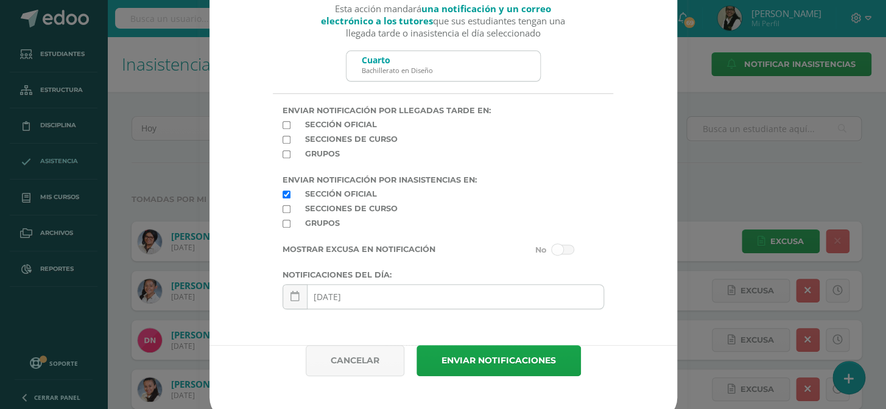
scroll to position [149, 0]
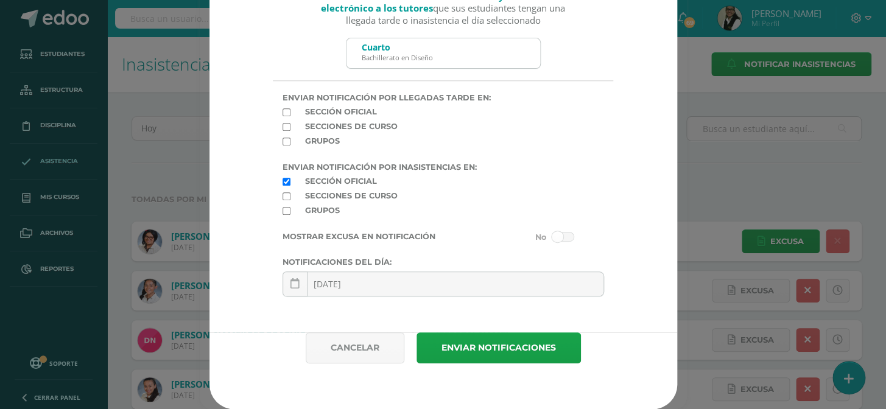
click at [554, 236] on span at bounding box center [563, 237] width 23 height 10
click at [0, 0] on input "checkbox" at bounding box center [0, 0] width 0 height 0
click at [518, 346] on button "Enviar notificaciones" at bounding box center [499, 348] width 164 height 31
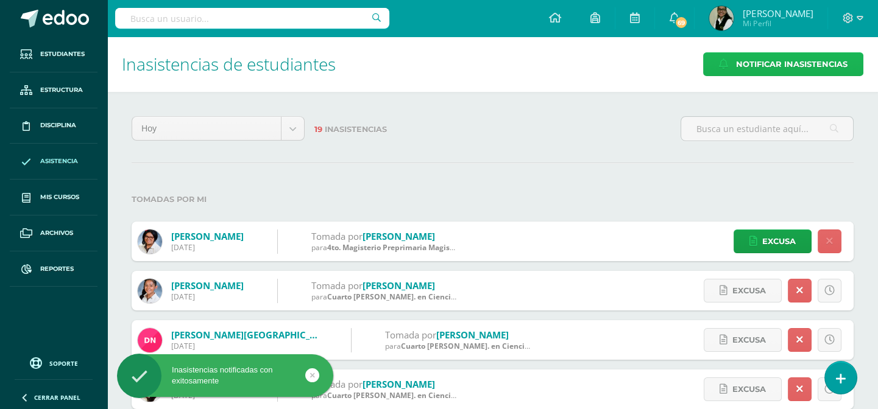
click at [804, 61] on span "Notificar Inasistencias" at bounding box center [791, 64] width 111 height 23
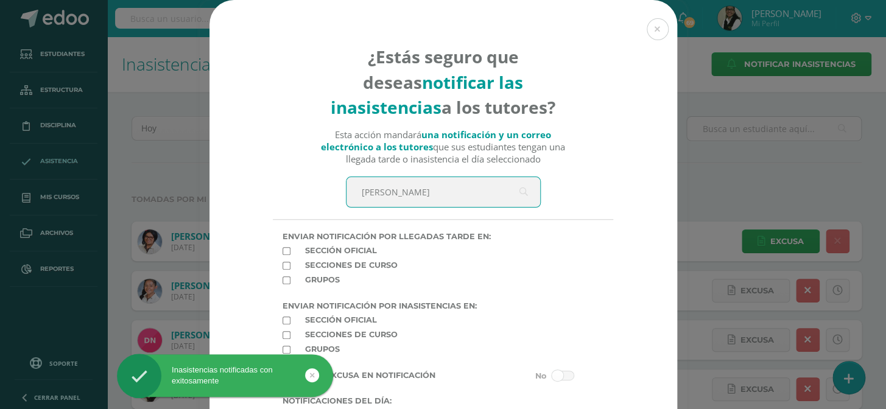
type input "quinto"
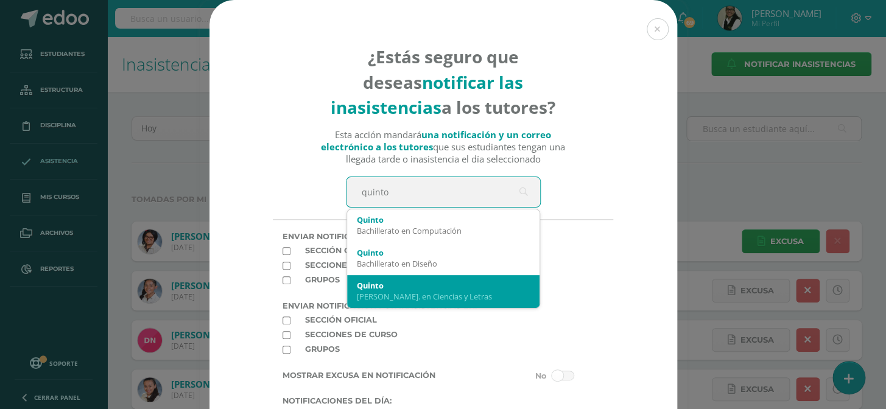
drag, startPoint x: 431, startPoint y: 286, endPoint x: 364, endPoint y: 296, distance: 67.1
click at [429, 286] on div "Quinto" at bounding box center [443, 285] width 173 height 11
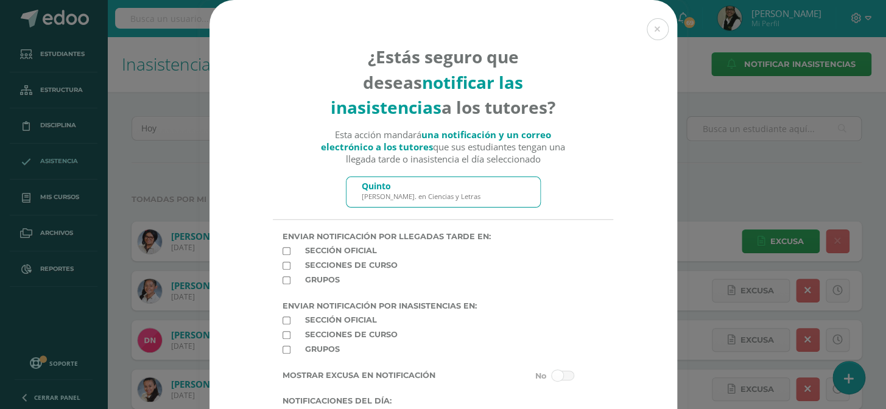
drag, startPoint x: 278, startPoint y: 325, endPoint x: 318, endPoint y: 331, distance: 40.0
click at [283, 325] on input "checkbox" at bounding box center [287, 321] width 8 height 8
checkbox input "true"
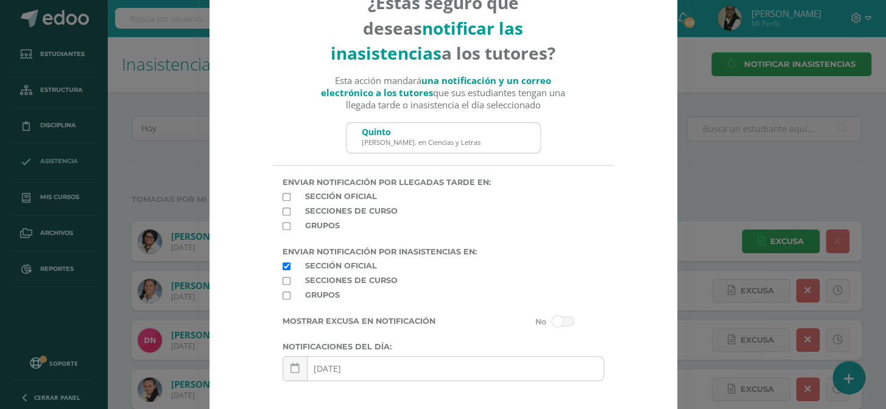
scroll to position [149, 0]
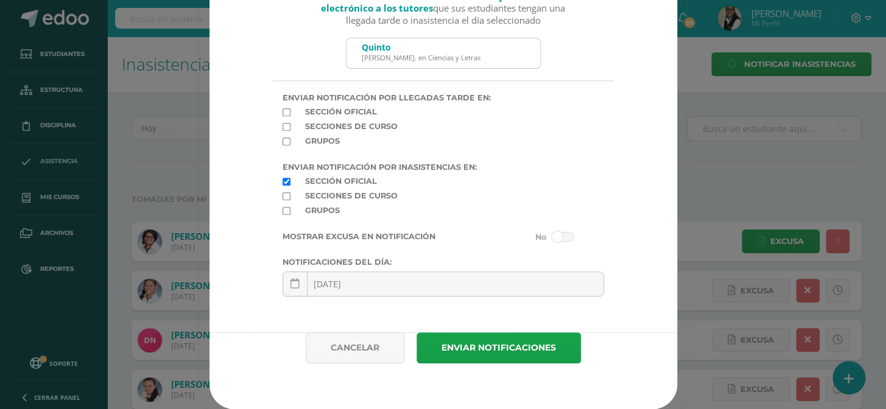
drag, startPoint x: 567, startPoint y: 236, endPoint x: 560, endPoint y: 252, distance: 17.4
click at [566, 237] on span at bounding box center [563, 237] width 23 height 10
click at [0, 0] on input "checkbox" at bounding box center [0, 0] width 0 height 0
click at [526, 351] on button "Enviar notificaciones" at bounding box center [499, 348] width 164 height 31
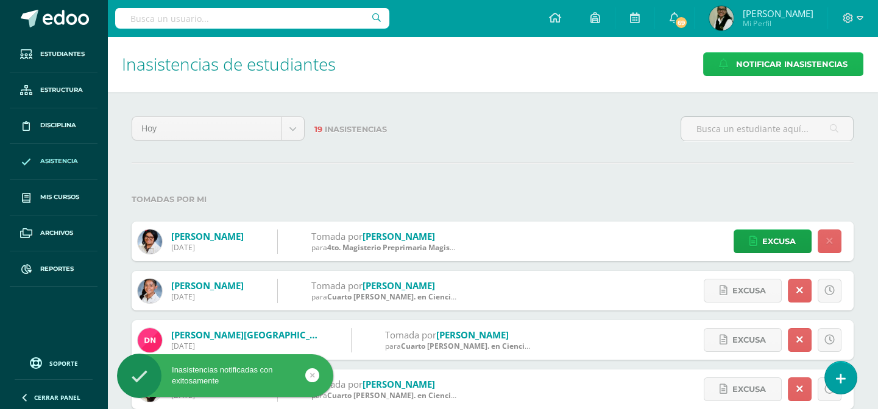
click at [783, 62] on span "Notificar Inasistencias" at bounding box center [791, 64] width 111 height 23
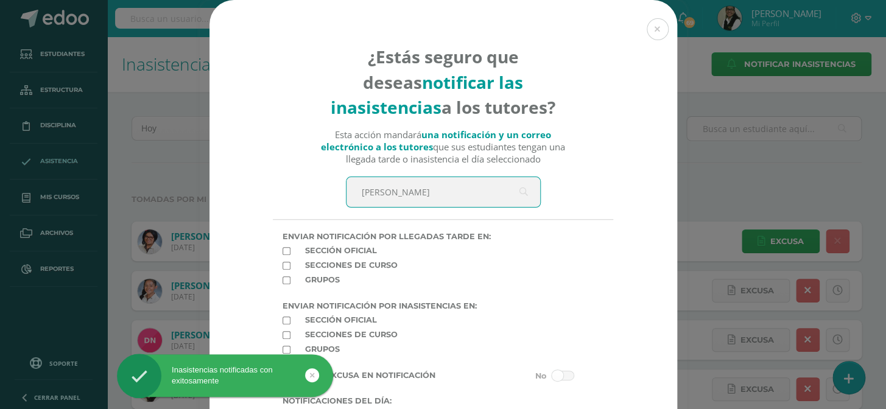
type input "quinto"
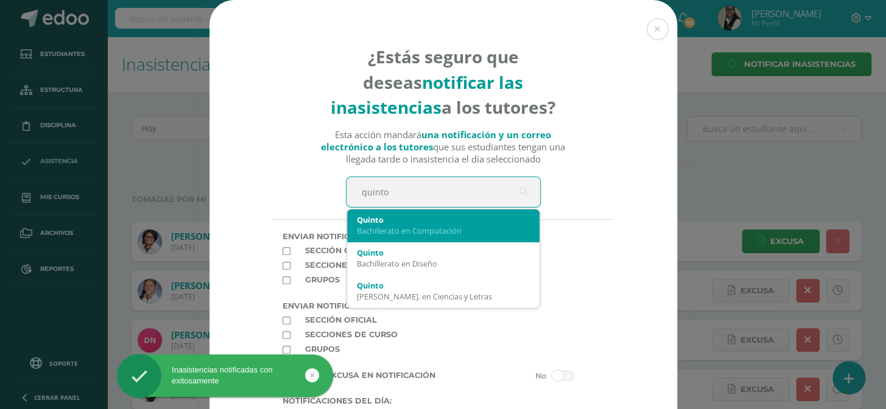
drag, startPoint x: 398, startPoint y: 231, endPoint x: 374, endPoint y: 238, distance: 24.5
click at [397, 231] on div "Bachillerato en Computación" at bounding box center [443, 230] width 173 height 11
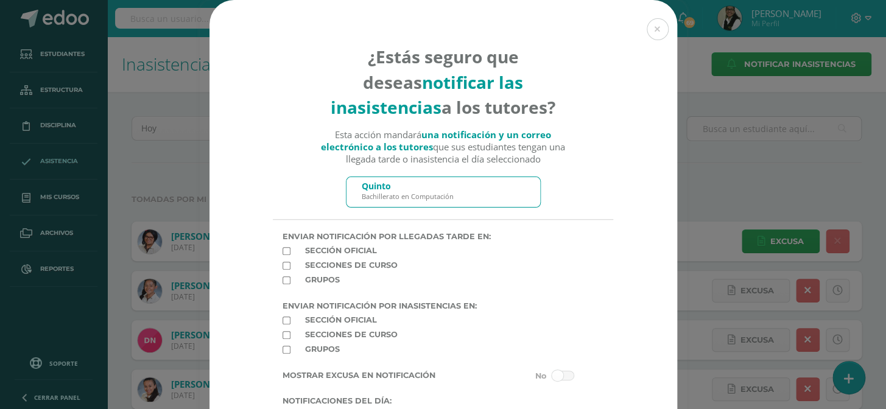
click at [283, 325] on input "checkbox" at bounding box center [287, 321] width 8 height 8
checkbox input "true"
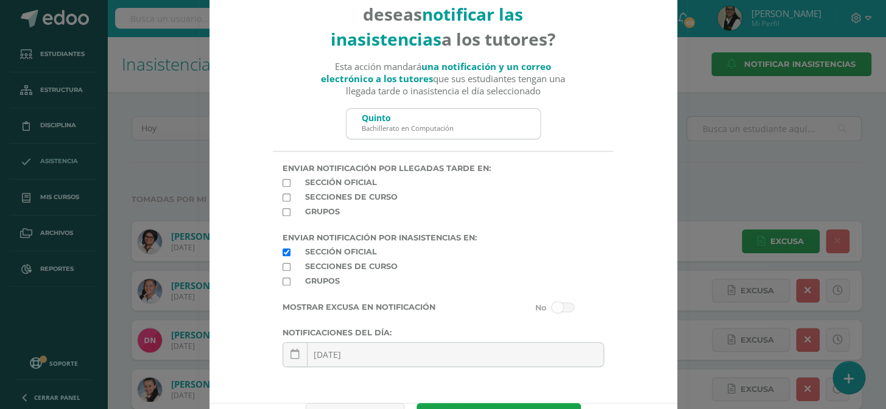
scroll to position [149, 0]
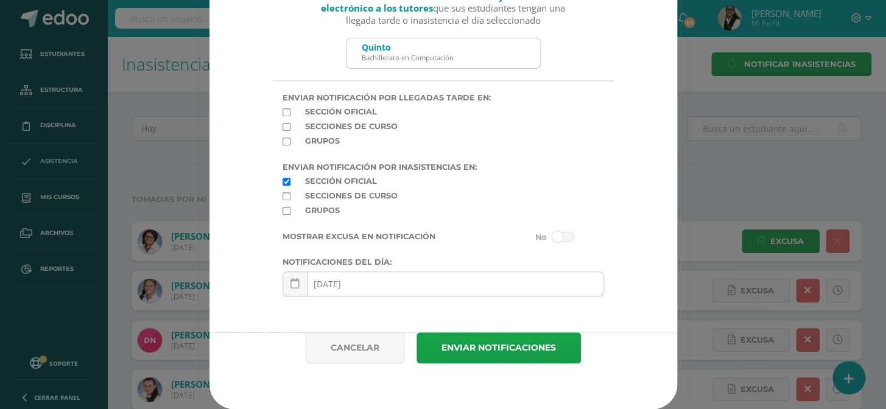
drag, startPoint x: 551, startPoint y: 239, endPoint x: 531, endPoint y: 295, distance: 59.5
click at [552, 239] on span at bounding box center [563, 237] width 23 height 10
click at [0, 0] on input "checkbox" at bounding box center [0, 0] width 0 height 0
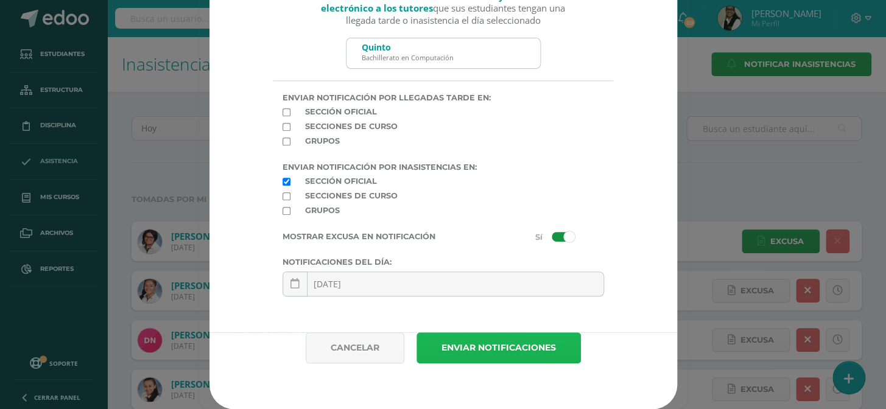
click at [532, 354] on button "Enviar notificaciones" at bounding box center [499, 348] width 164 height 31
